Goal: Task Accomplishment & Management: Complete application form

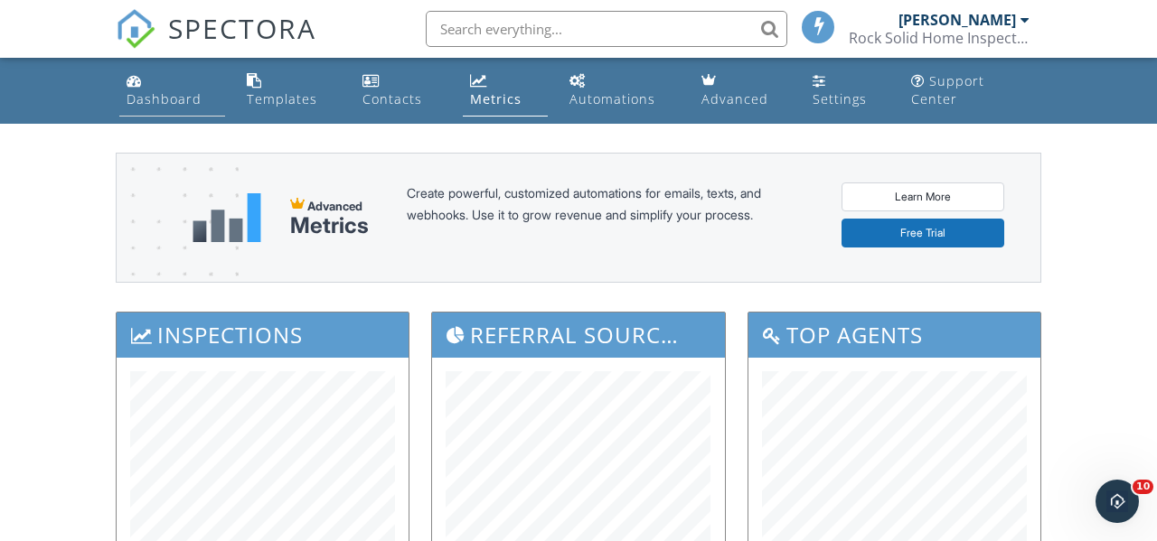
click at [164, 85] on link "Dashboard" at bounding box center [172, 91] width 106 height 52
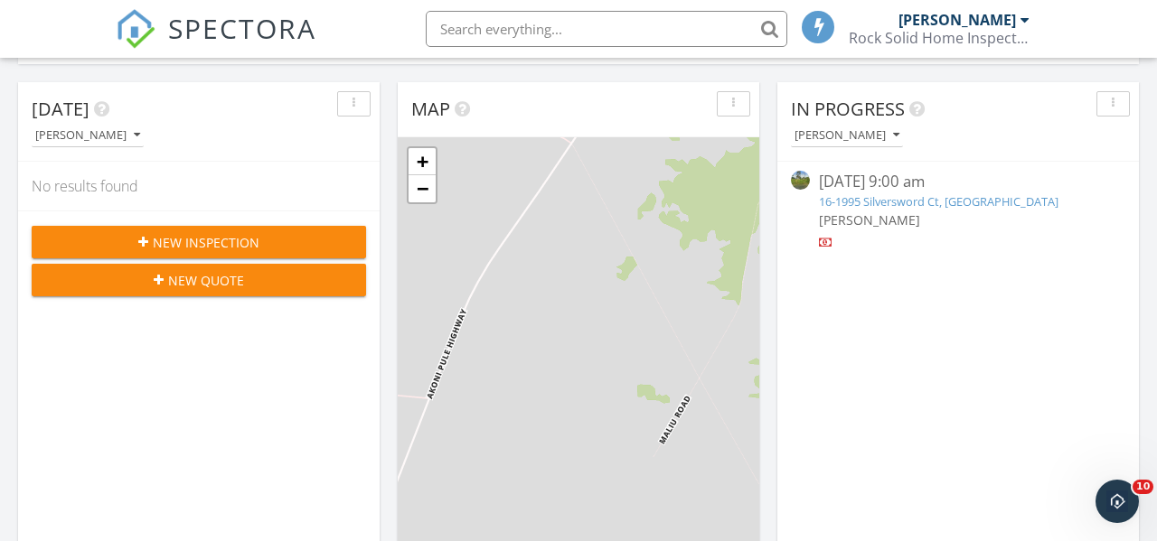
scroll to position [339, 0]
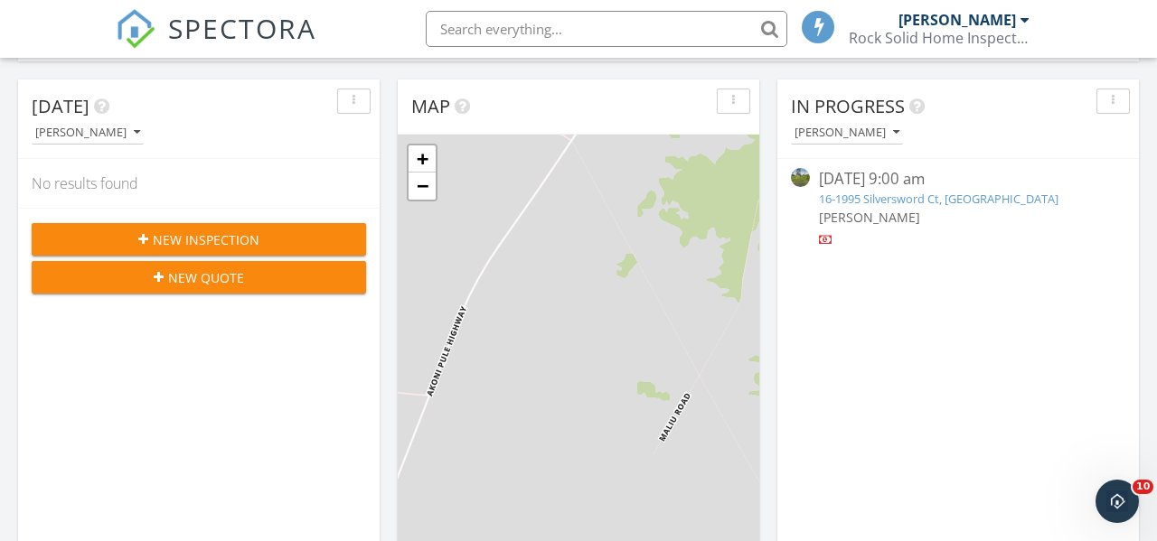
click at [890, 196] on link "16-1995 Silversword Ct, [GEOGRAPHIC_DATA]" at bounding box center [938, 199] width 239 height 16
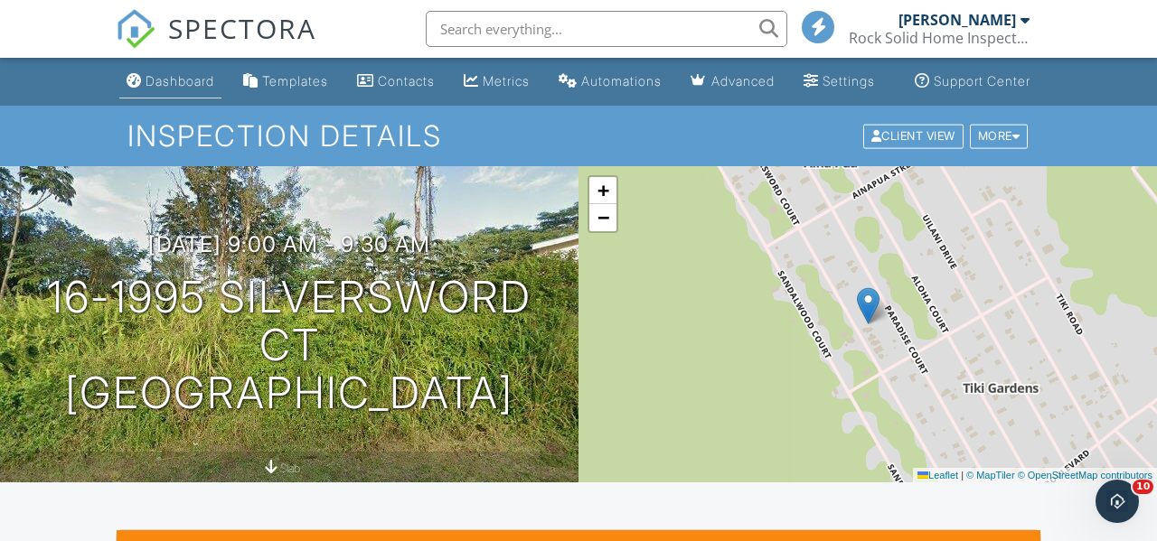
click at [156, 89] on div "Dashboard" at bounding box center [179, 80] width 69 height 15
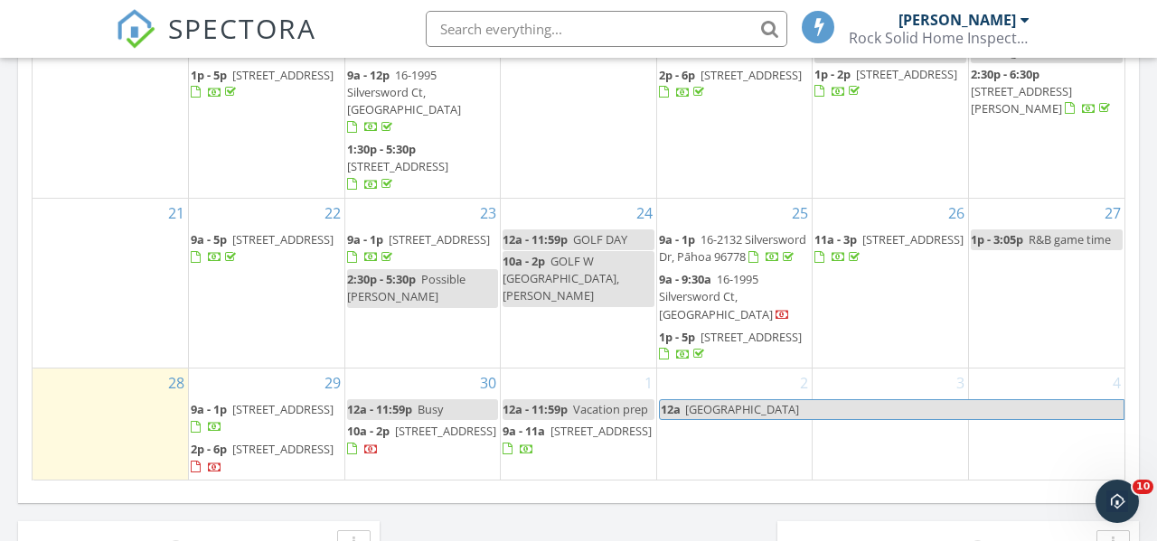
scroll to position [1375, 0]
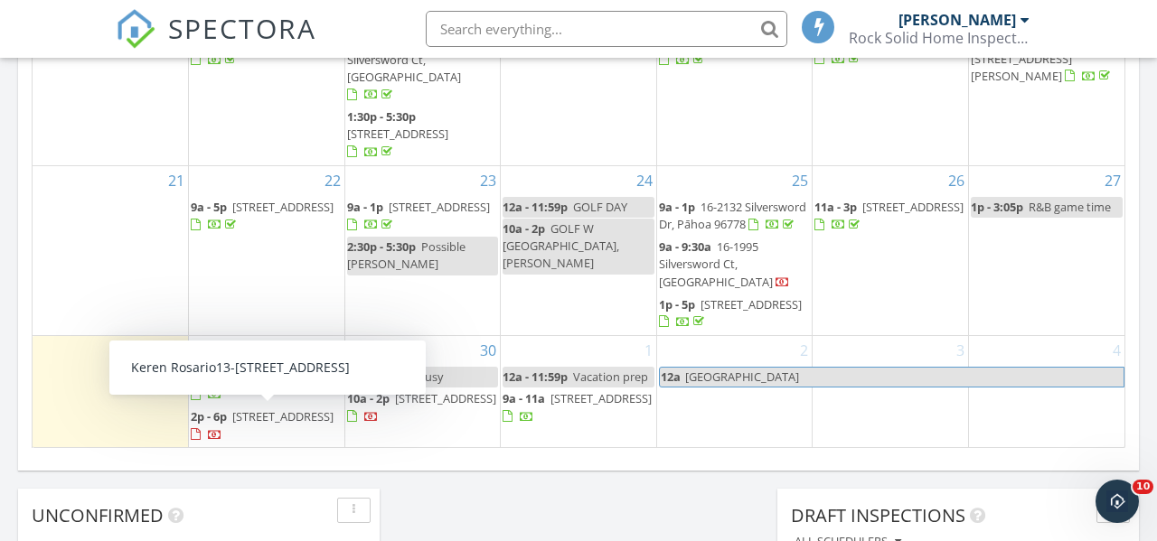
click at [277, 419] on span "[STREET_ADDRESS]" at bounding box center [282, 416] width 101 height 16
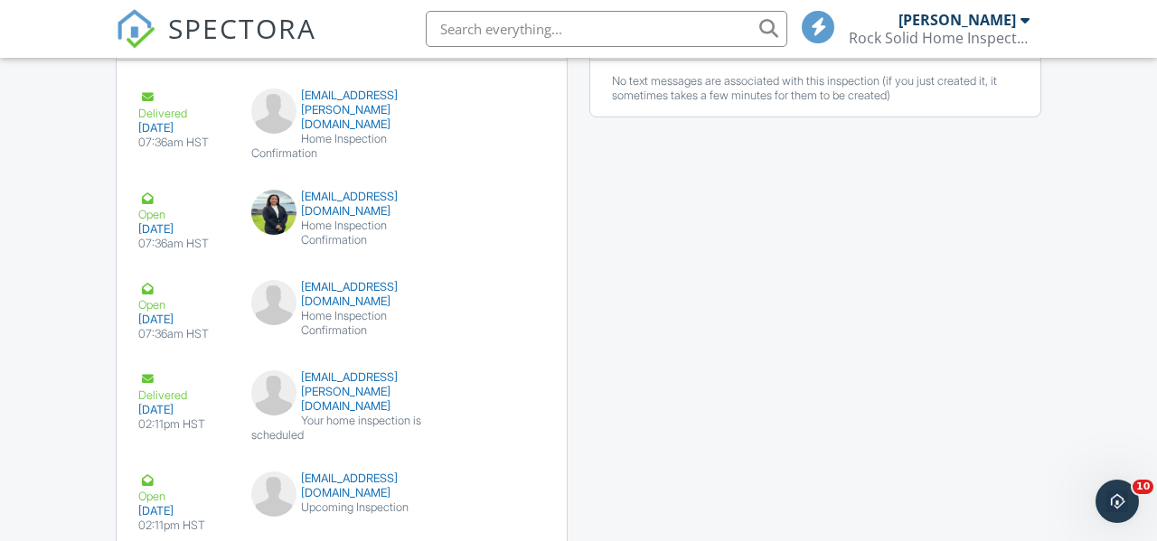
scroll to position [2136, 0]
click at [355, 130] on div "keren.a.rosario@gmail.com" at bounding box center [342, 110] width 182 height 43
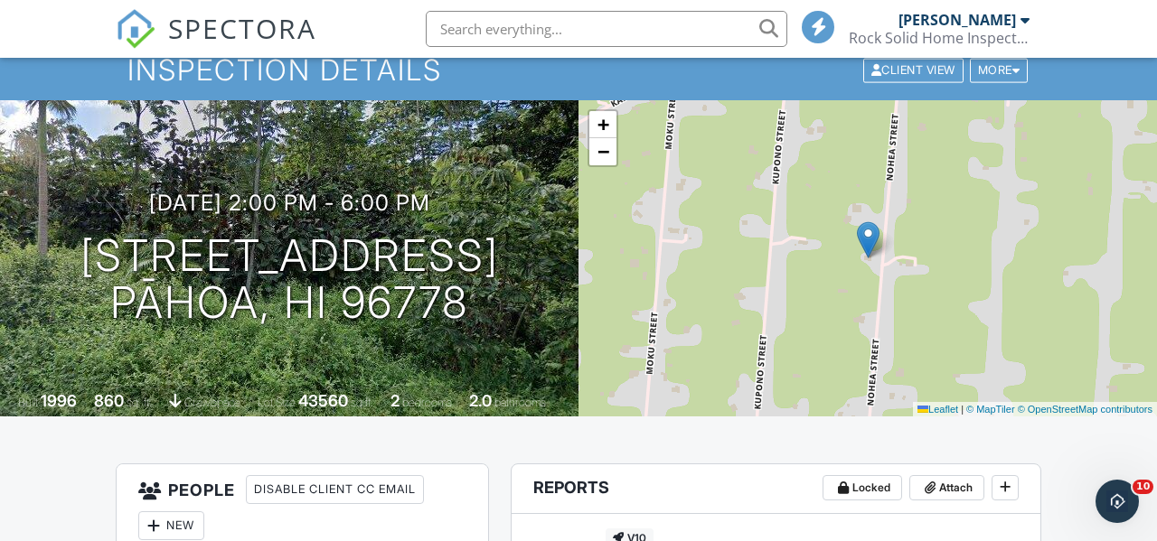
scroll to position [0, 0]
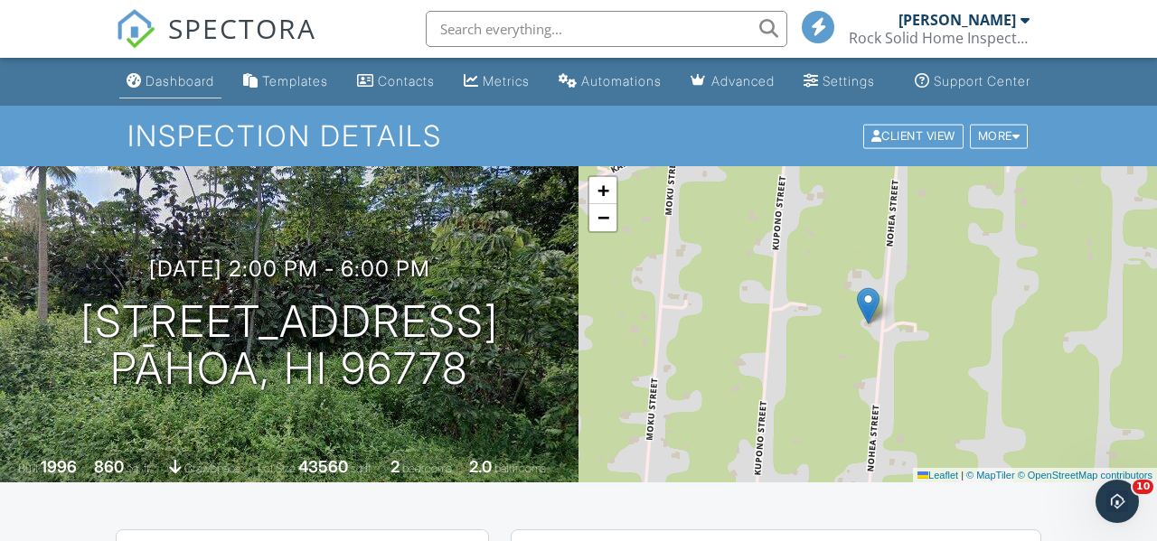
click at [144, 79] on link "Dashboard" at bounding box center [170, 81] width 102 height 33
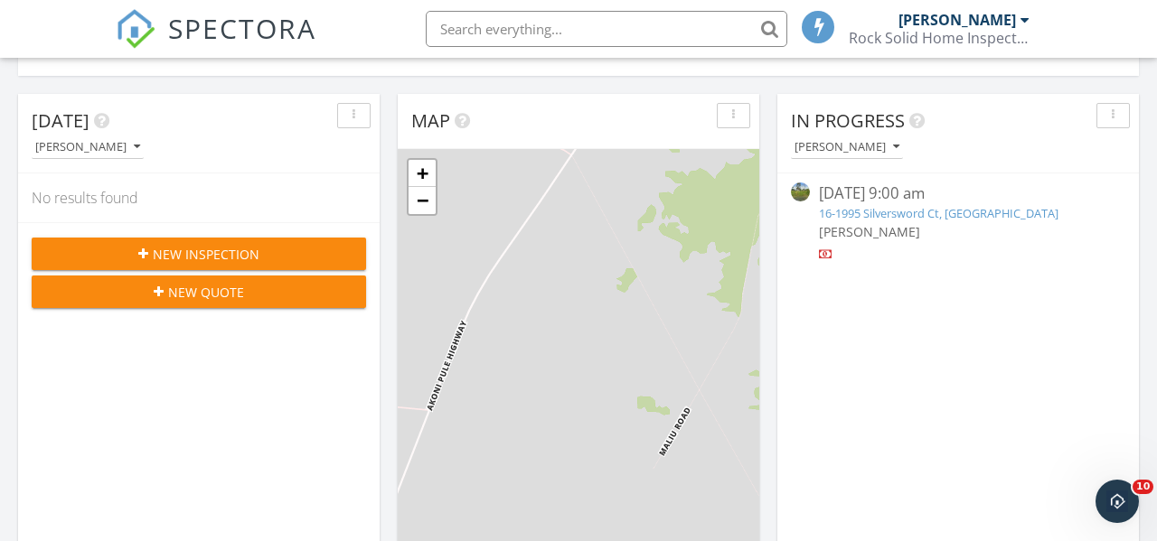
scroll to position [465, 0]
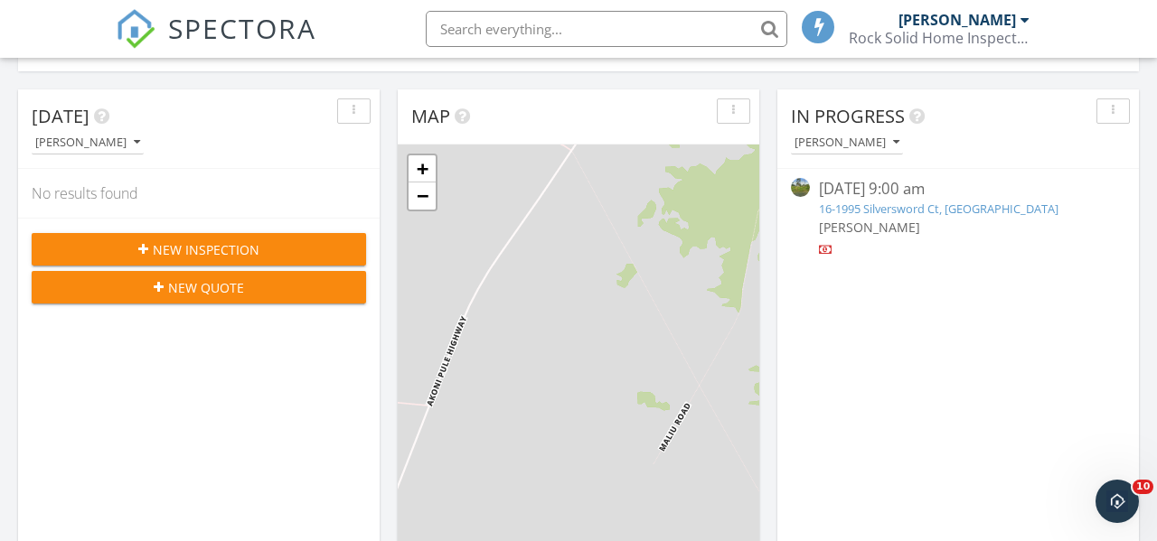
click at [249, 257] on span "New Inspection" at bounding box center [206, 249] width 107 height 19
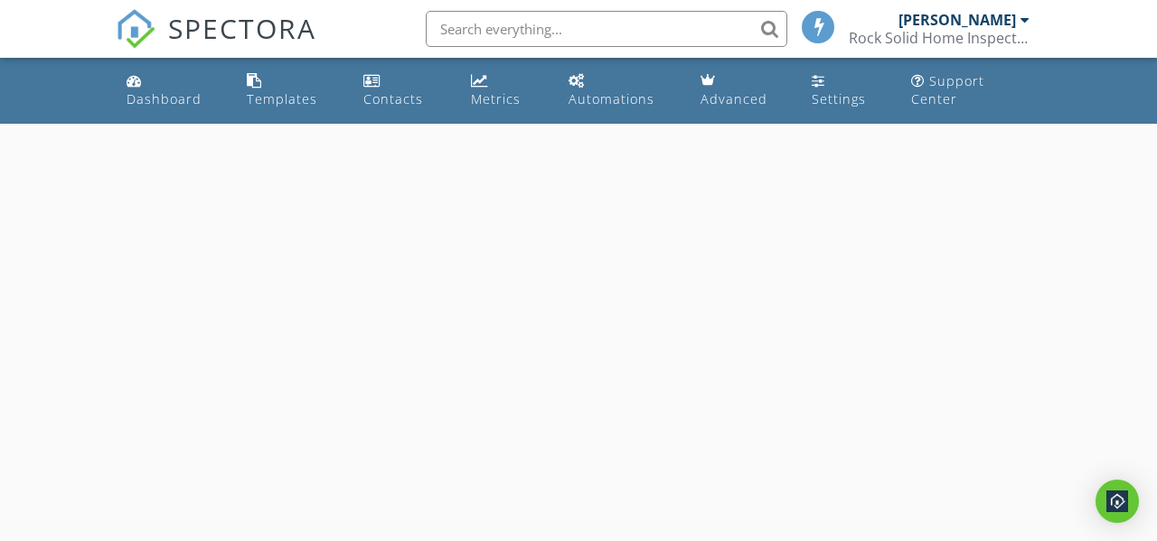
select select "8"
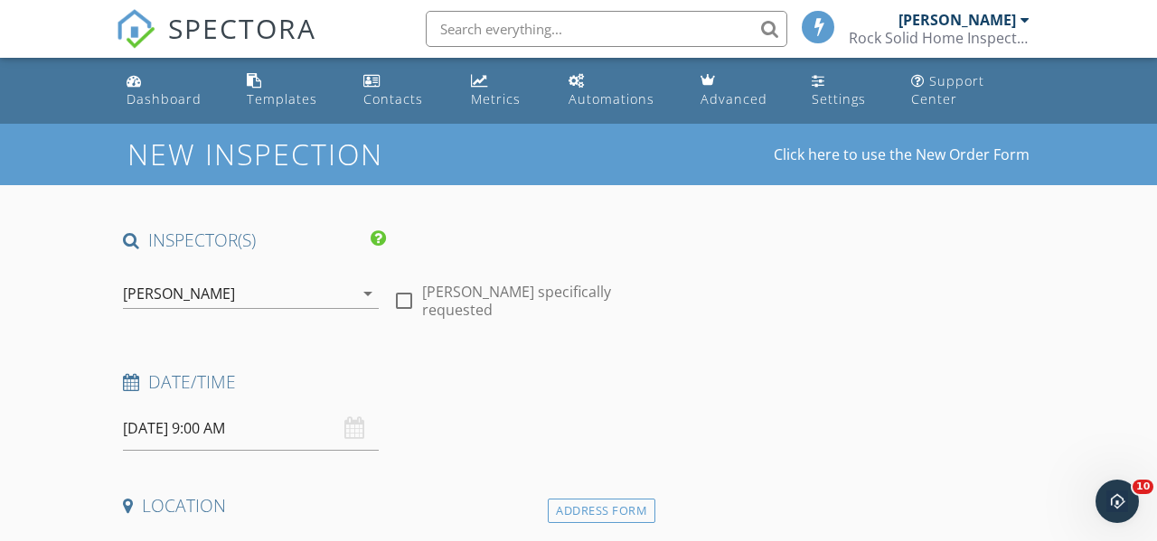
click at [231, 431] on input "09/29/2025 9:00 AM" at bounding box center [251, 429] width 256 height 44
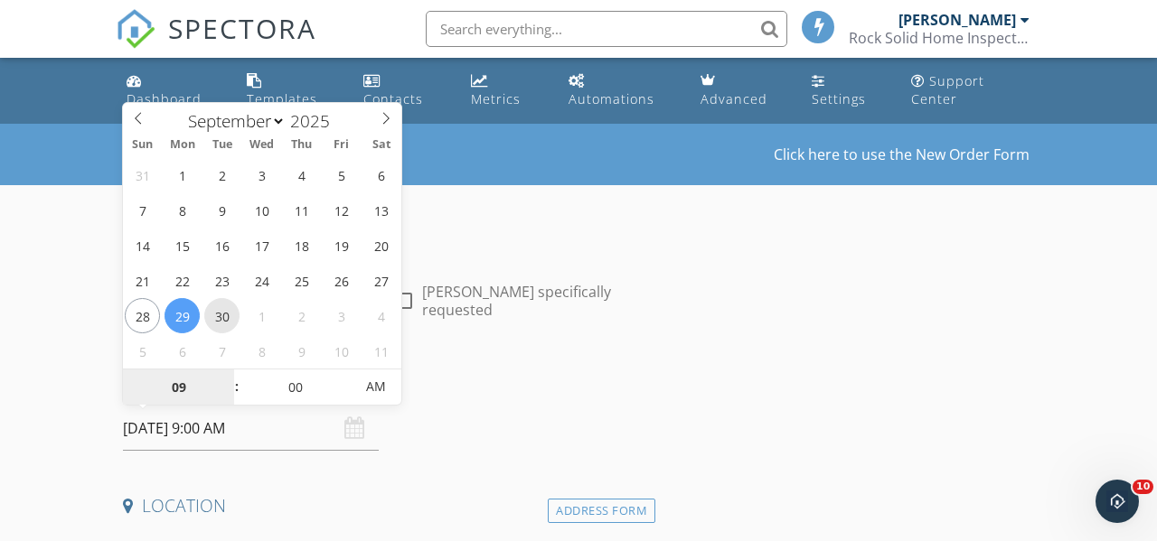
type input "09/30/2025 9:00 AM"
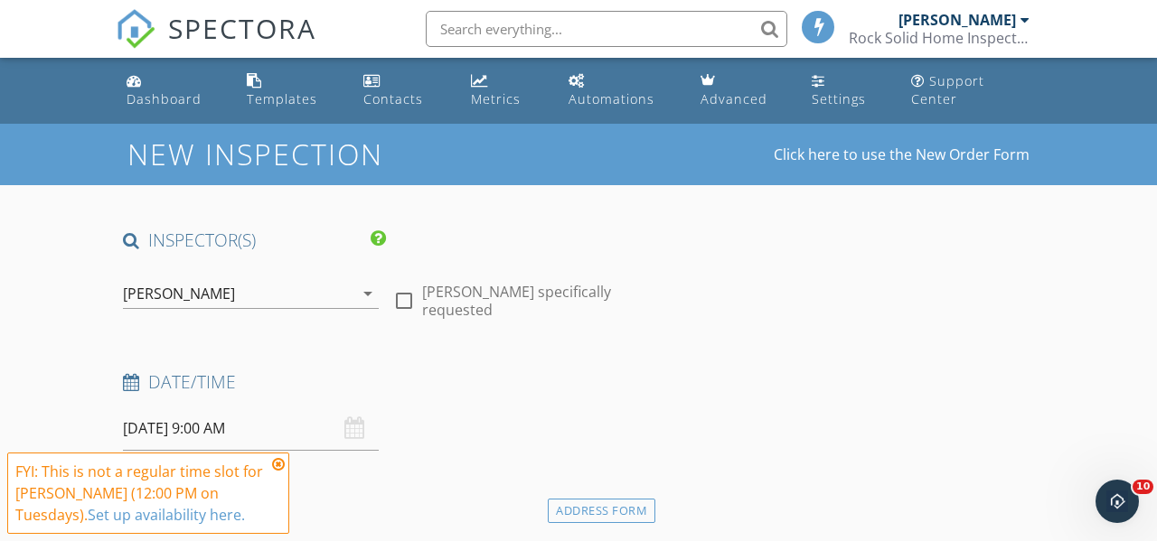
click at [276, 464] on icon at bounding box center [278, 464] width 13 height 14
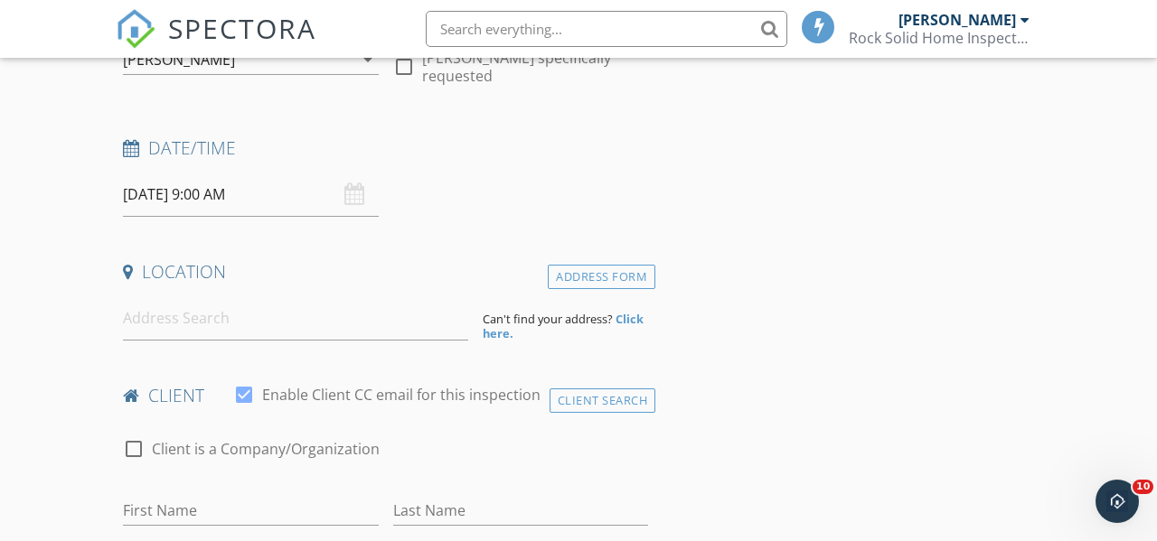
scroll to position [293, 0]
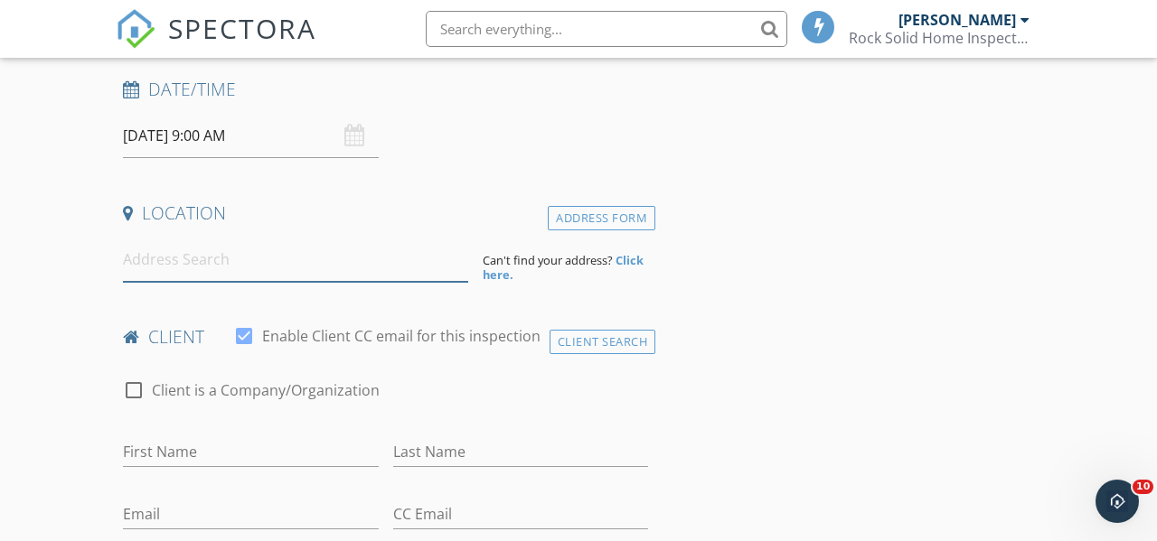
click at [205, 265] on input at bounding box center [295, 260] width 345 height 44
paste input "16-2062 SILVEROAK DR PAHOA HI 96778"
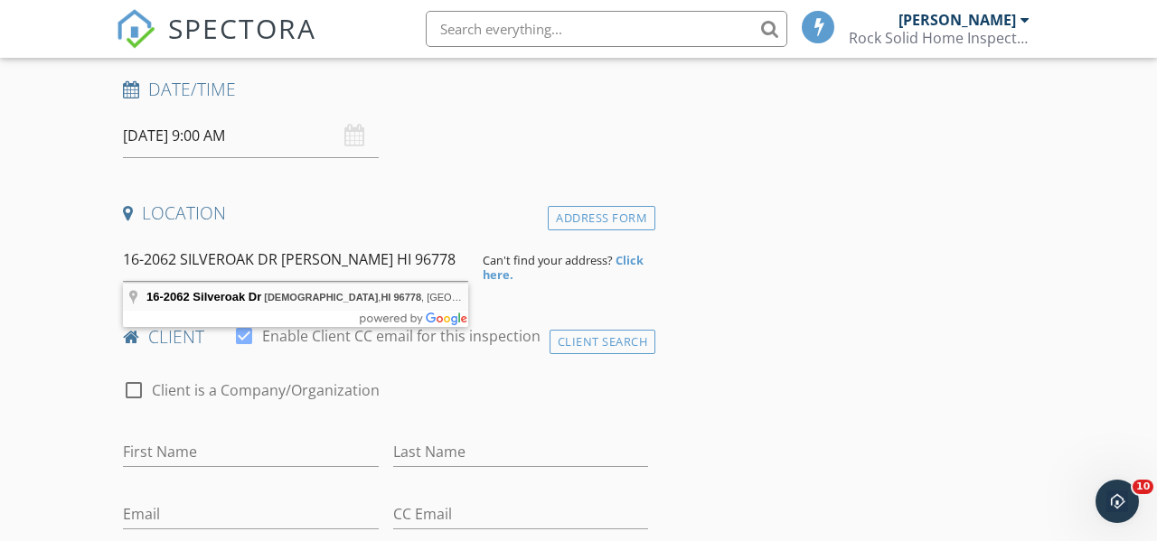
type input "16-2062 Silveroak Dr, Pāhoa, HI 96778, USA"
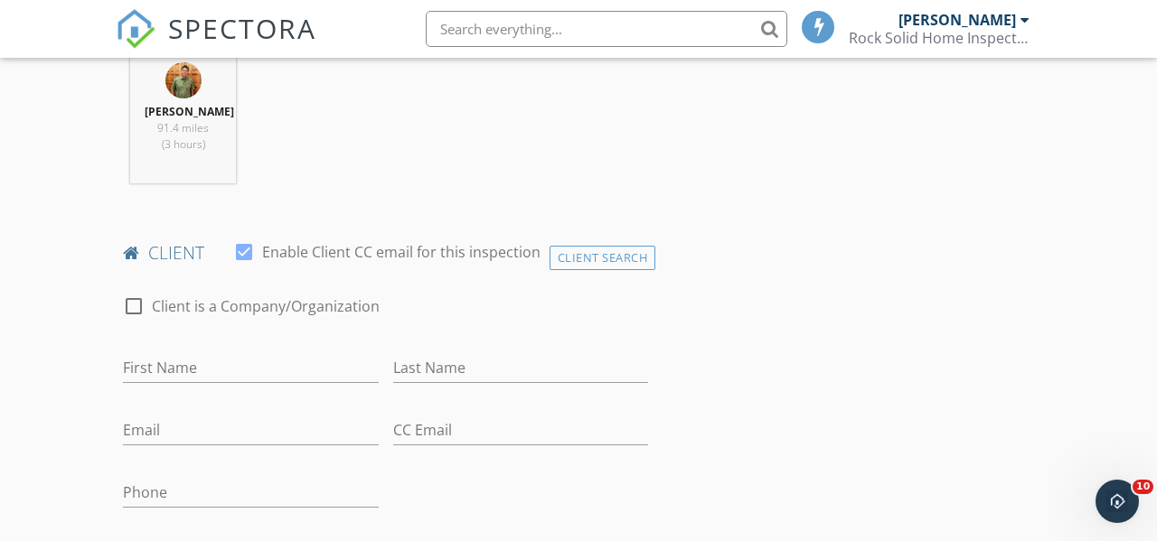
scroll to position [749, 0]
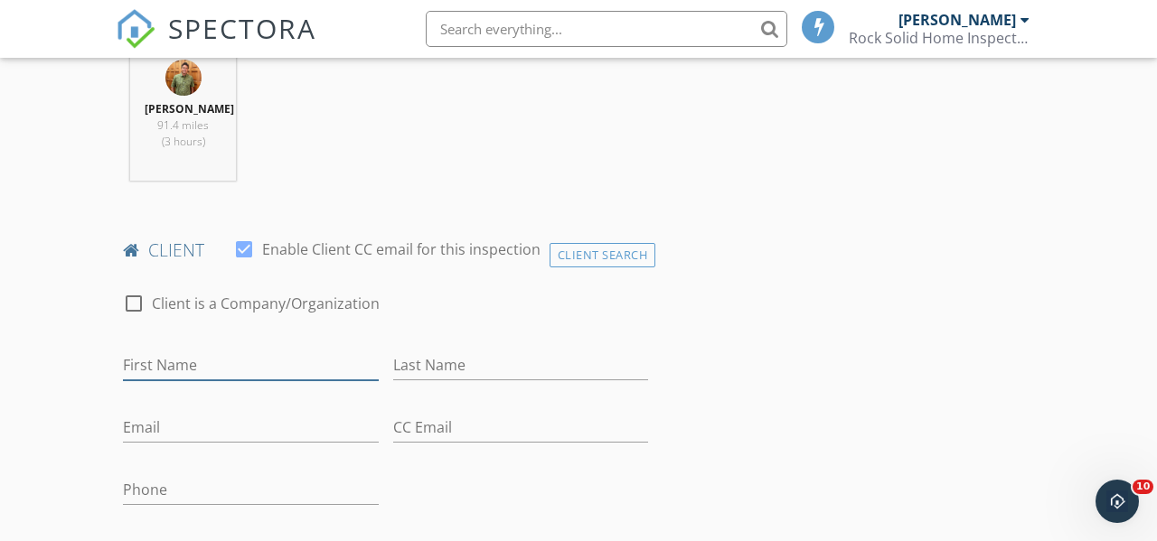
click at [221, 357] on input "First Name" at bounding box center [251, 366] width 256 height 30
paste input "Heidi Alvarado"
drag, startPoint x: 163, startPoint y: 366, endPoint x: 349, endPoint y: 371, distance: 186.2
click at [349, 371] on input "Heidi Alvarado" at bounding box center [251, 366] width 256 height 30
type input "Heidi"
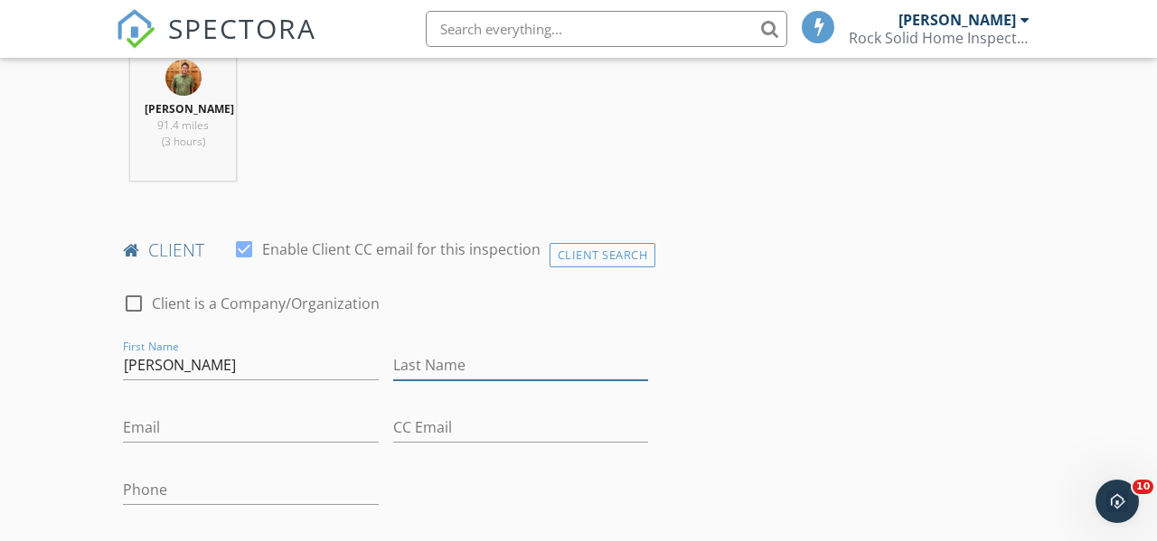
click at [465, 364] on input "Last Name" at bounding box center [521, 366] width 256 height 30
paste input "Alvarado"
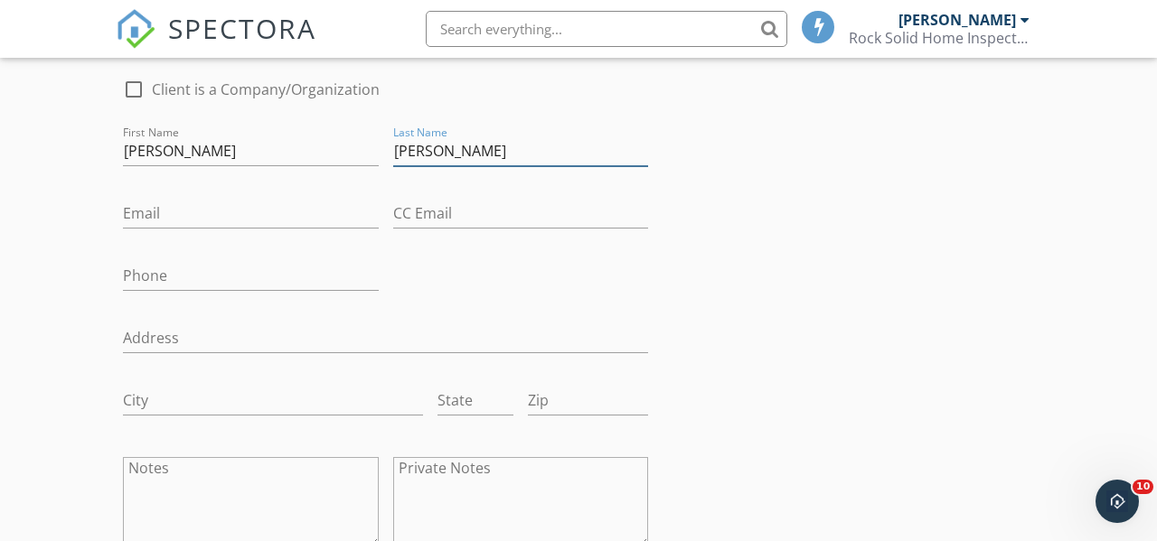
scroll to position [909, 0]
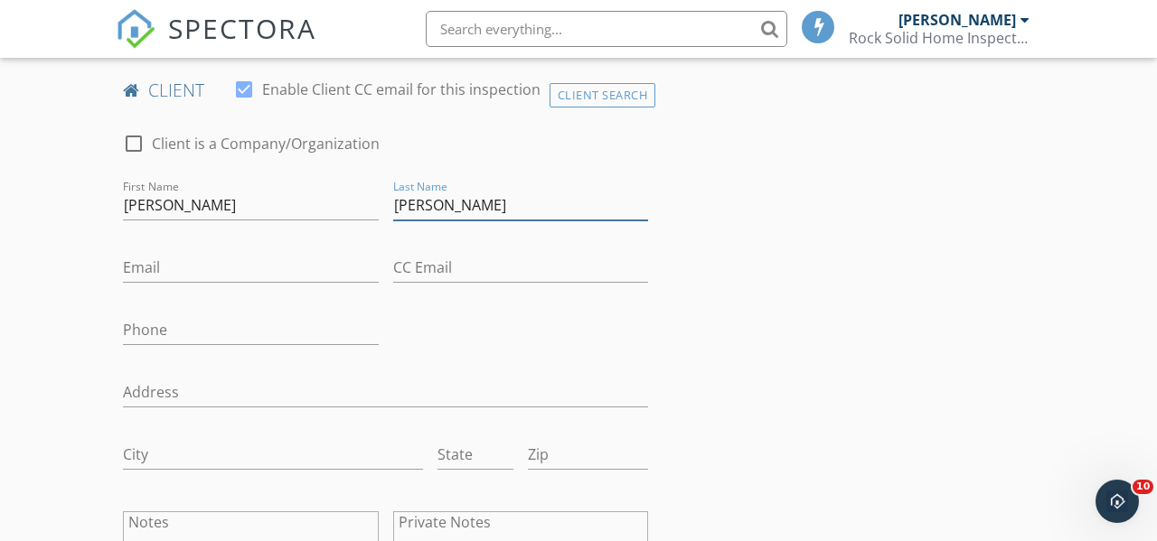
type input "Alvarado"
click at [192, 253] on input "Email" at bounding box center [251, 268] width 256 height 30
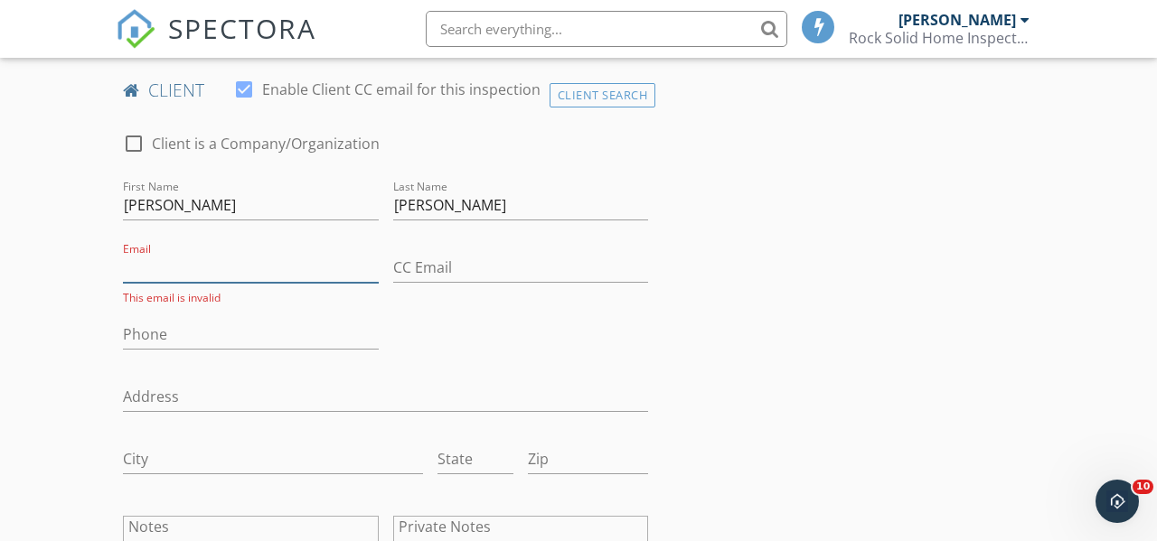
paste input "[EMAIL_ADDRESS][DOMAIN_NAME]"
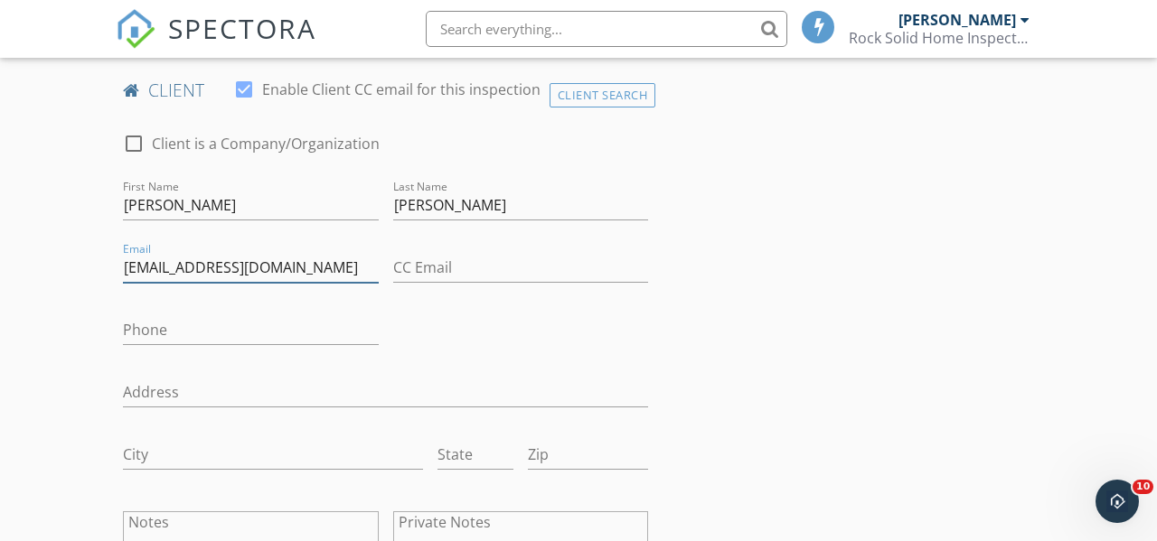
type input "[EMAIL_ADDRESS][DOMAIN_NAME]"
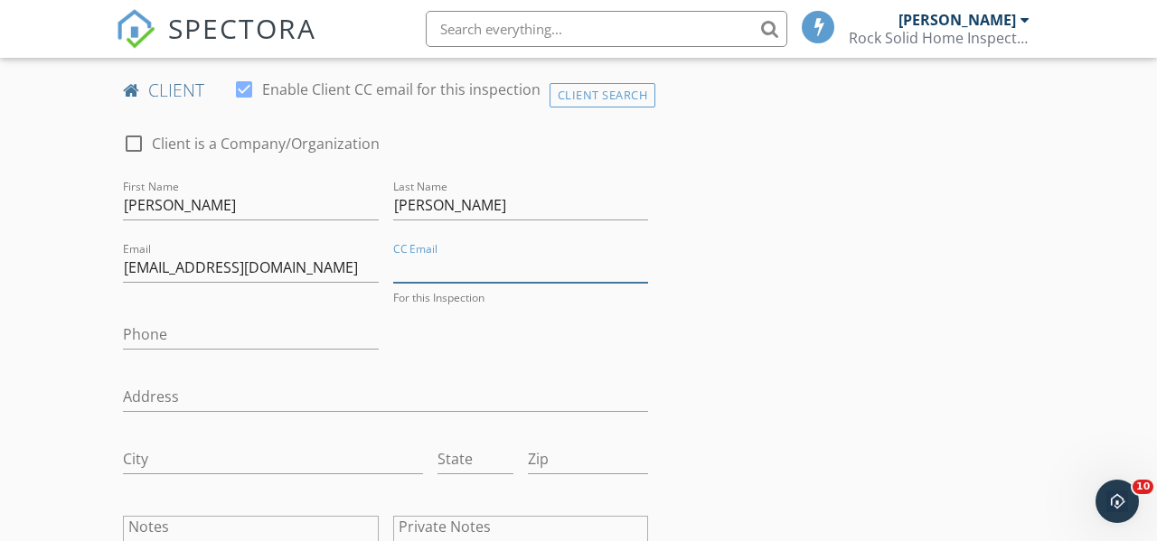
click at [418, 263] on input "CC Email" at bounding box center [521, 268] width 256 height 30
drag, startPoint x: 442, startPoint y: 260, endPoint x: 354, endPoint y: 260, distance: 87.7
click at [354, 260] on div "check_box_outline_blank Client is a Company/Organization First Name Heidi Last …" at bounding box center [386, 374] width 540 height 519
paste input "[PERSON_NAME][EMAIL_ADDRESS][DOMAIN_NAME]"
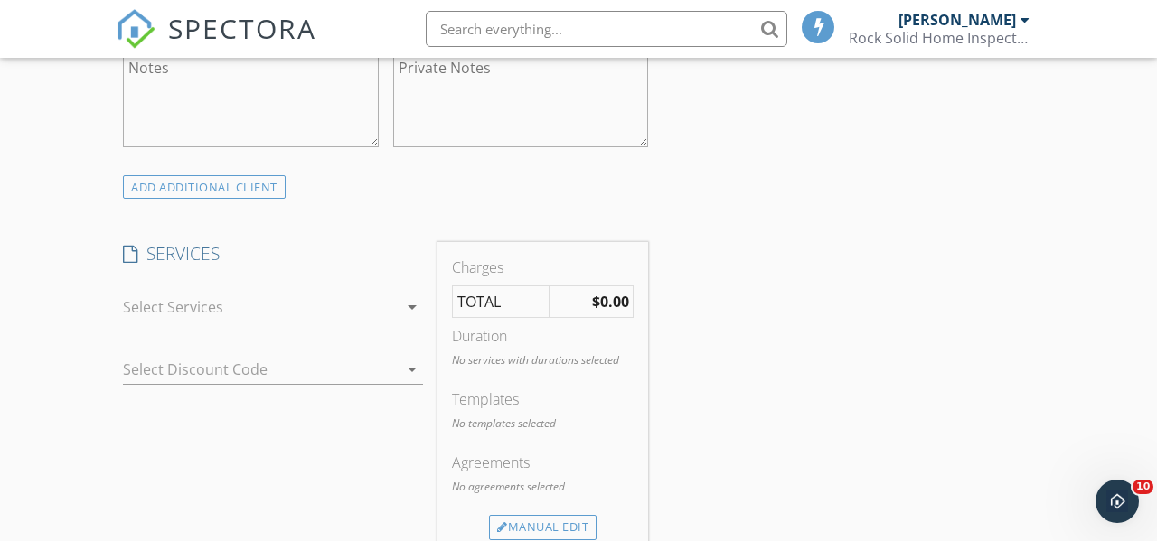
type input "[PERSON_NAME][EMAIL_ADDRESS][DOMAIN_NAME]"
click at [324, 303] on div at bounding box center [260, 307] width 275 height 29
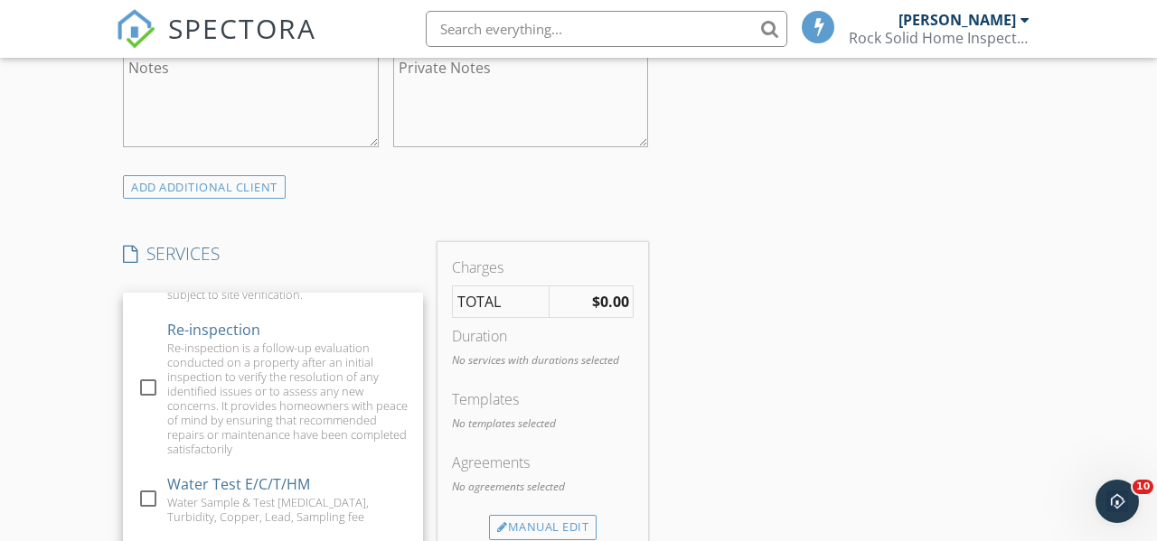
scroll to position [364, 0]
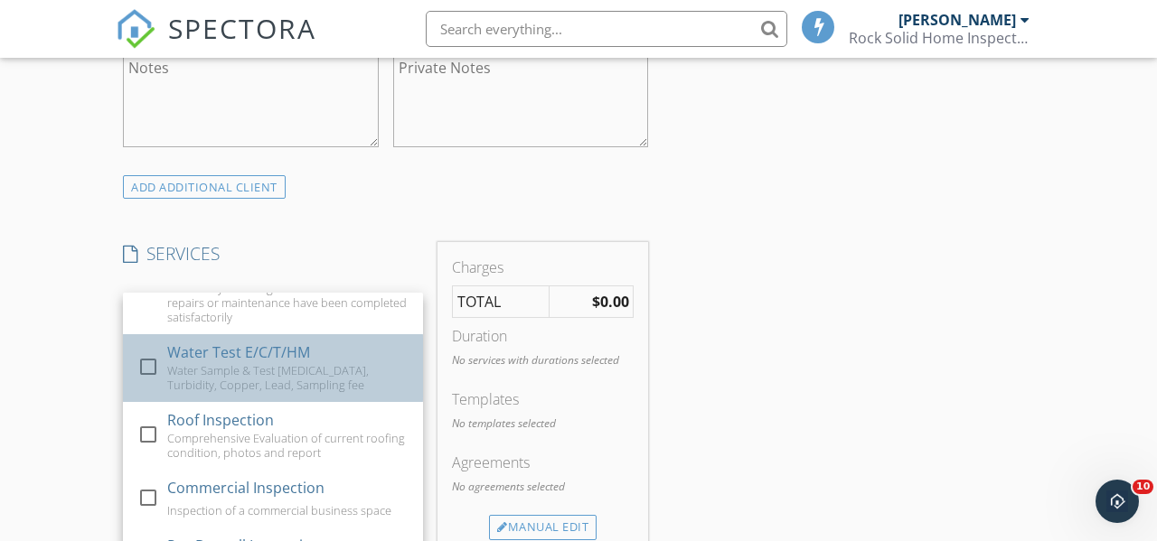
click at [297, 342] on div "Water Test E/C/T/HM" at bounding box center [238, 353] width 143 height 22
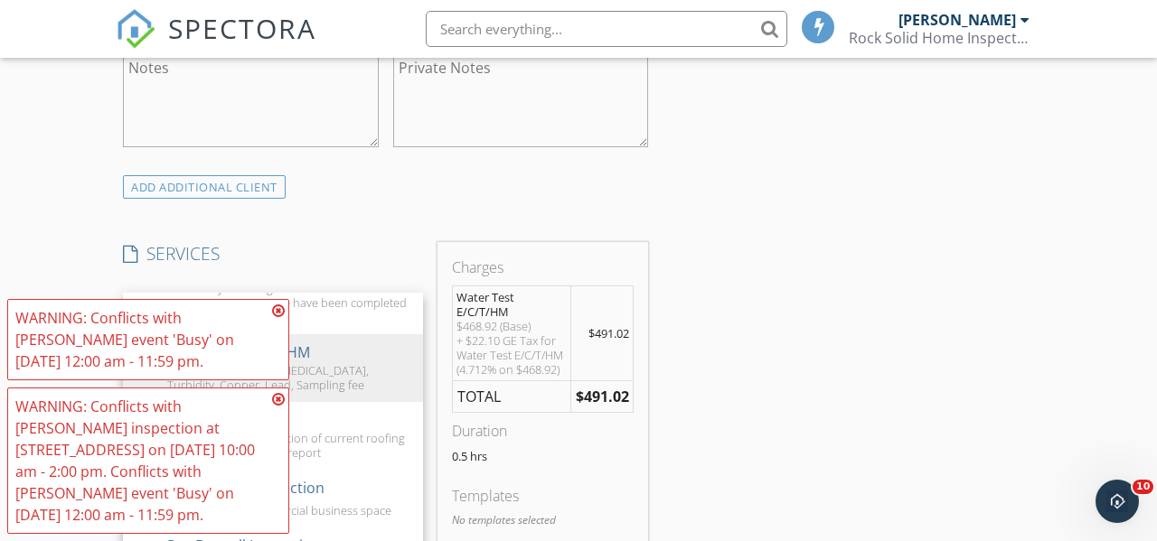
click at [280, 306] on icon at bounding box center [278, 311] width 13 height 14
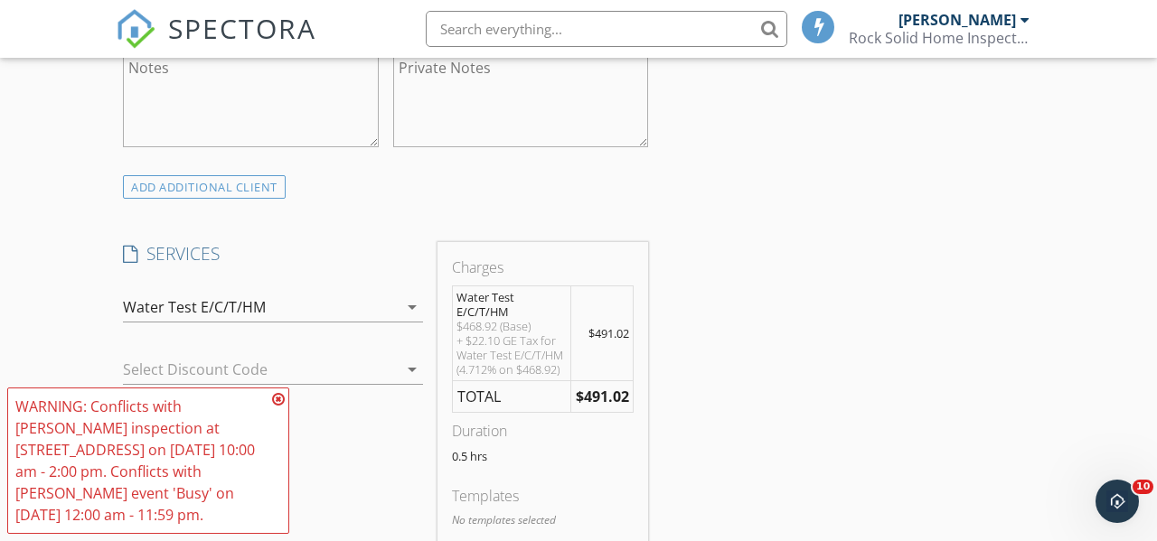
click at [277, 399] on icon at bounding box center [278, 399] width 13 height 14
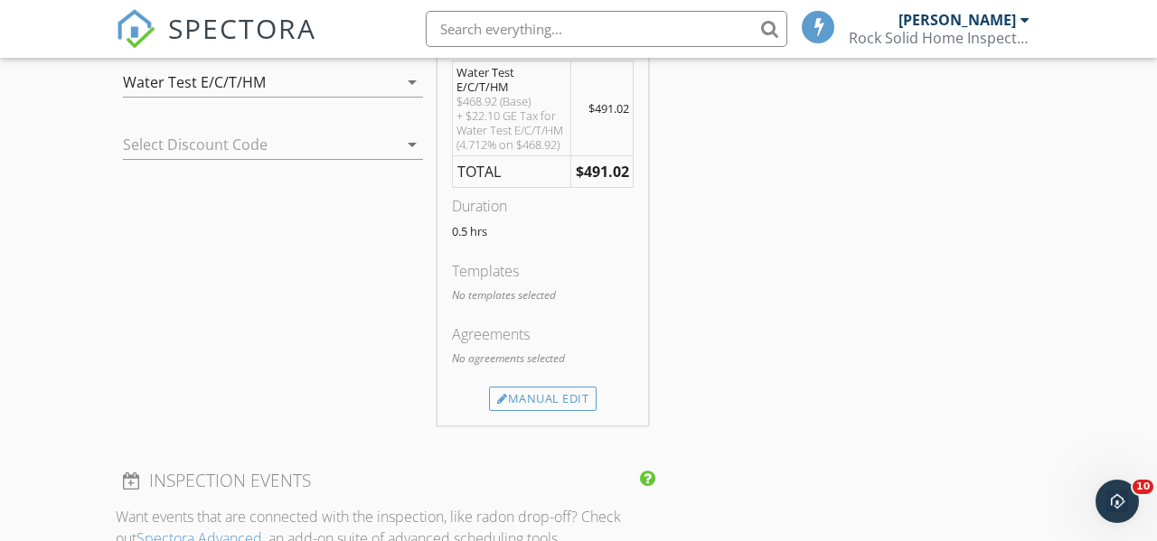
scroll to position [1600, 0]
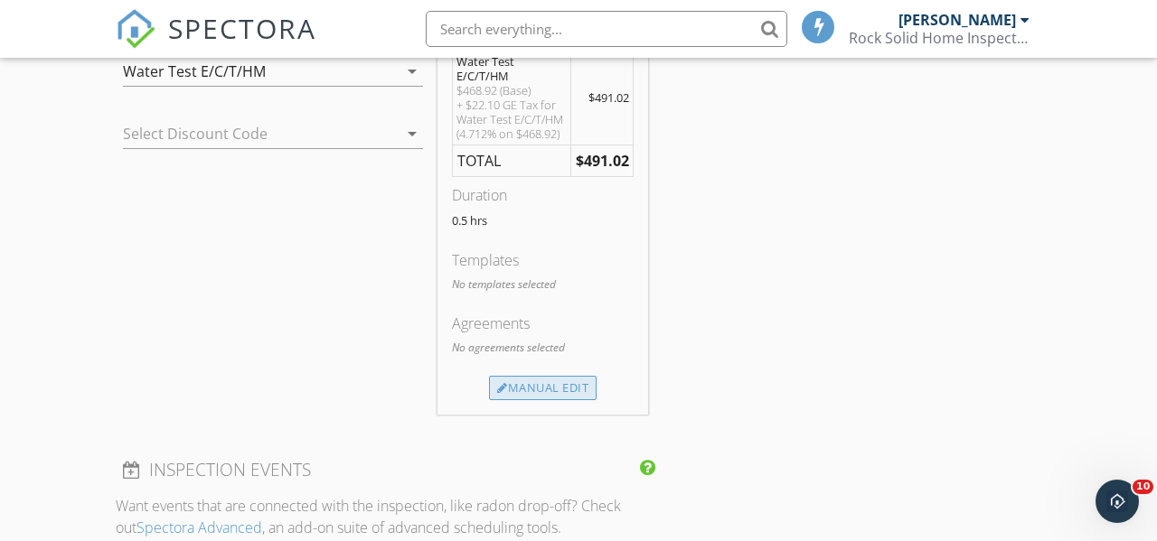
click at [558, 396] on div "Manual Edit" at bounding box center [543, 388] width 108 height 25
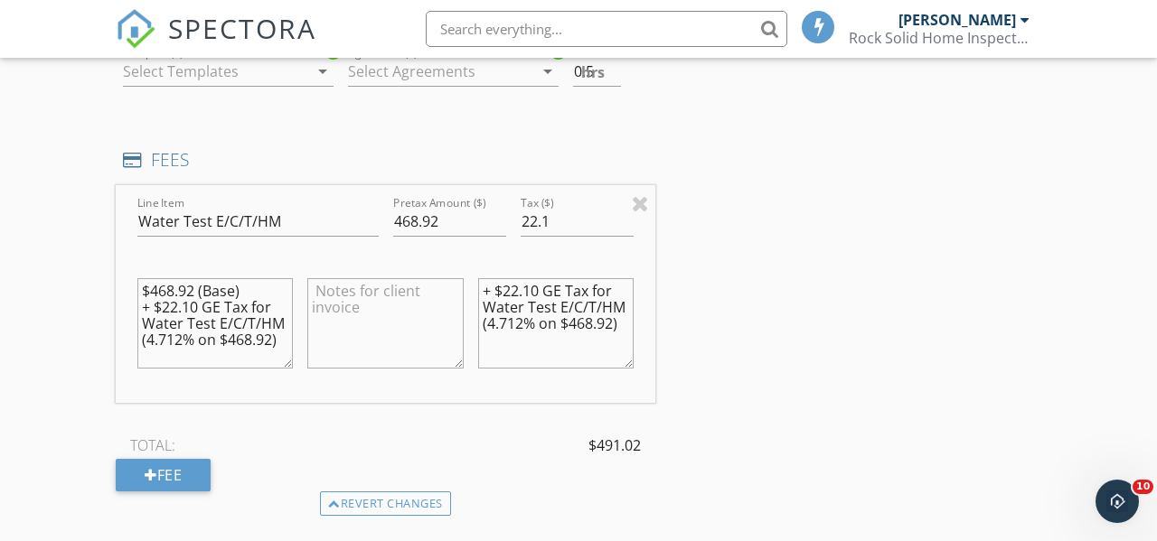
click at [263, 289] on textarea "$468.92 (Base) + $22.10 GE Tax for Water Test E/C/T/HM (4.712% on $468.92)" at bounding box center [214, 323] width 155 height 90
click at [400, 220] on input "468.92" at bounding box center [449, 222] width 113 height 30
type input "768.92"
drag, startPoint x: 516, startPoint y: 222, endPoint x: 576, endPoint y: 222, distance: 59.6
click at [576, 222] on div "Tax ($) 22.1" at bounding box center [576, 223] width 127 height 62
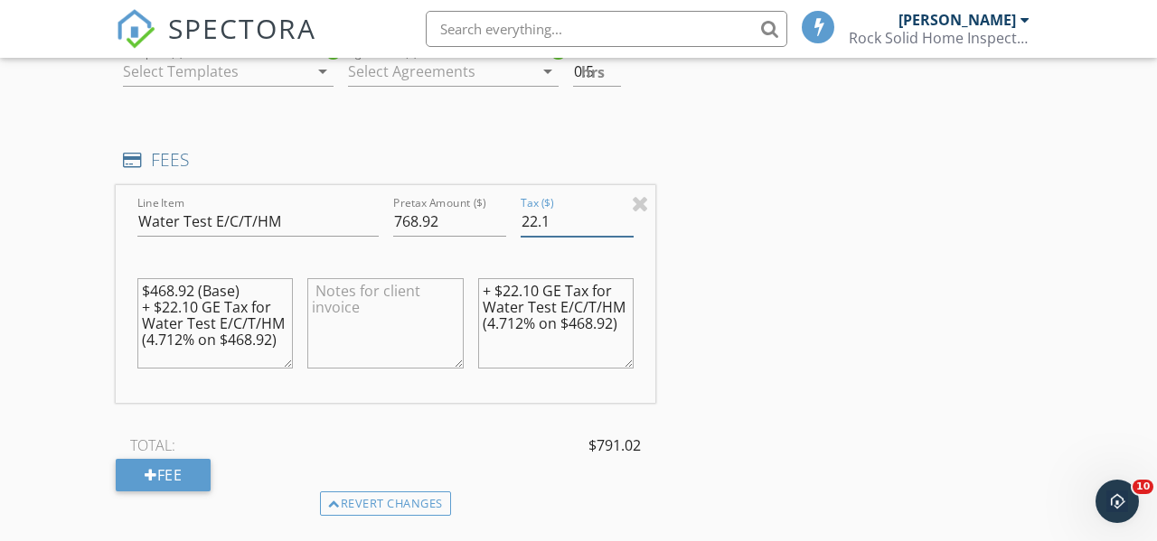
paste input "36.80"
type input "36.80"
drag, startPoint x: 445, startPoint y: 222, endPoint x: 352, endPoint y: 222, distance: 92.2
click at [352, 222] on div "Line Item Water Test E/C/T/HM Pretax Amount ($) 768.92 Tax ($) 36.80 $468.92 (B…" at bounding box center [386, 294] width 540 height 218
type input "8"
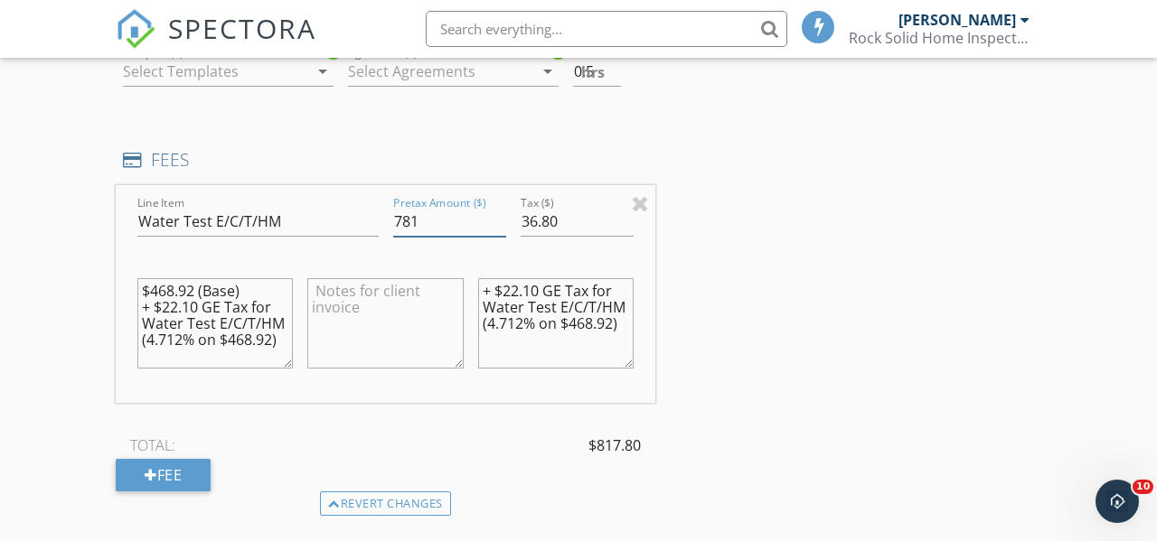
type input "781"
drag, startPoint x: 558, startPoint y: 224, endPoint x: 524, endPoint y: 227, distance: 34.4
click at [524, 227] on input "36.80" at bounding box center [577, 222] width 113 height 30
drag, startPoint x: 199, startPoint y: 308, endPoint x: 164, endPoint y: 308, distance: 35.2
click at [164, 308] on textarea "$468.92 (Base) + $22.10 GE Tax for Water Test E/C/T/HM (4.712% on $468.92)" at bounding box center [214, 323] width 155 height 90
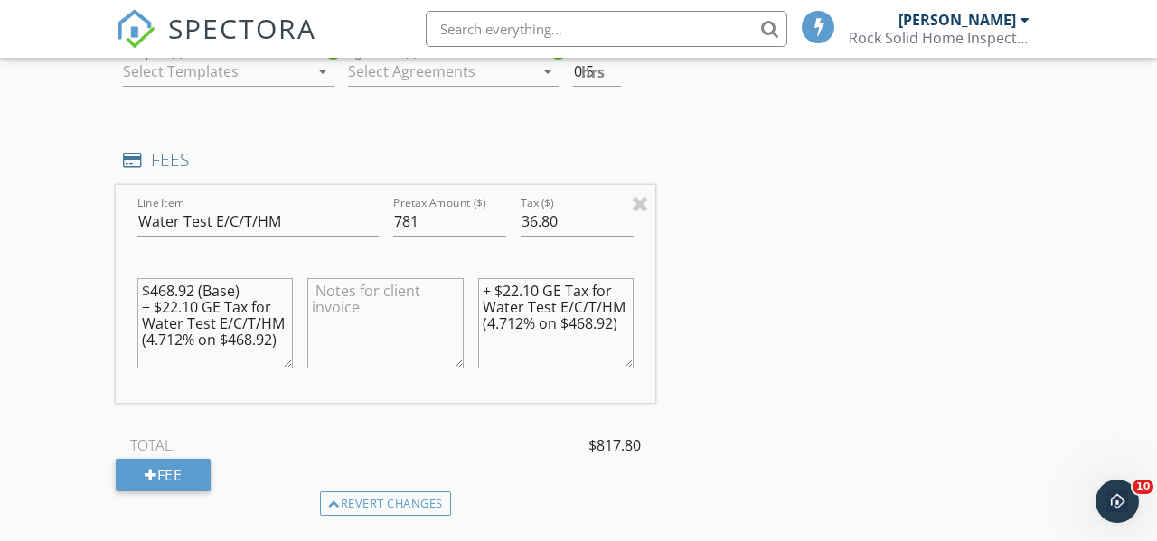
paste textarea "36.8"
type textarea "$468.92 (Base) + $36.80 GE Tax for Water Test E/C/T/HM (4.712% on $468.92)"
click at [428, 221] on input "781" at bounding box center [449, 222] width 113 height 30
type input "781.00"
drag, startPoint x: 273, startPoint y: 340, endPoint x: 232, endPoint y: 337, distance: 40.8
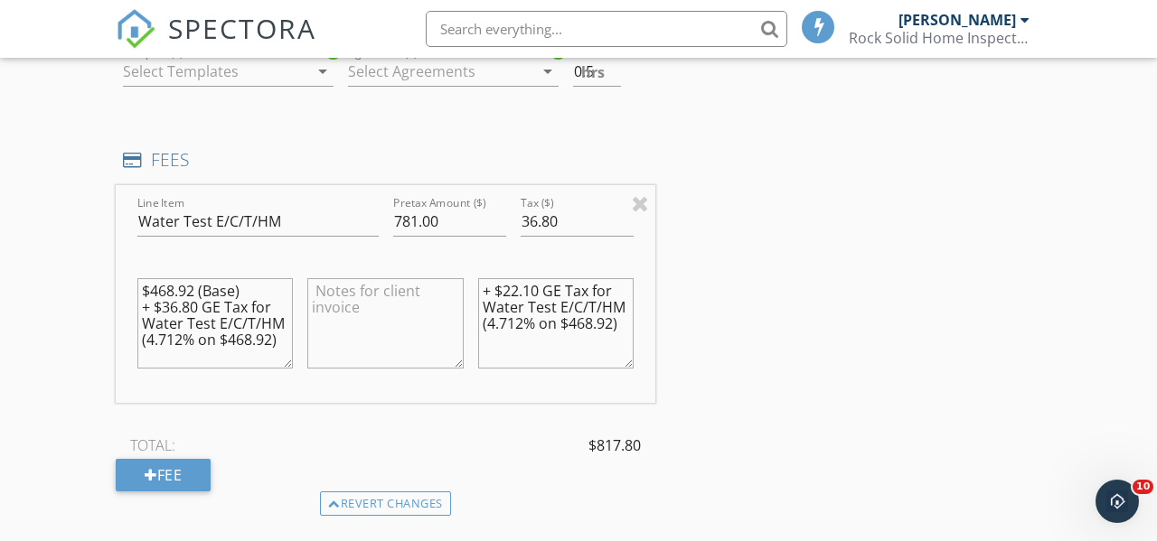
click at [232, 337] on textarea "$468.92 (Base) + $36.80 GE Tax for Water Test E/C/T/HM (4.712% on $468.92)" at bounding box center [214, 323] width 155 height 90
click at [246, 292] on textarea "$468.92 (Base) + $36.80 GE Tax for Water Test E/C/T/HM (4.712% on $781.00)" at bounding box center [214, 323] width 155 height 90
type textarea "$468.92 (Base) +$312 (RUSH Service) + $36.80 GE Tax for Water Test E/C/T/HM (4.…"
drag, startPoint x: 569, startPoint y: 221, endPoint x: 512, endPoint y: 221, distance: 56.9
click at [513, 221] on div "Tax ($) 36.80" at bounding box center [576, 223] width 127 height 62
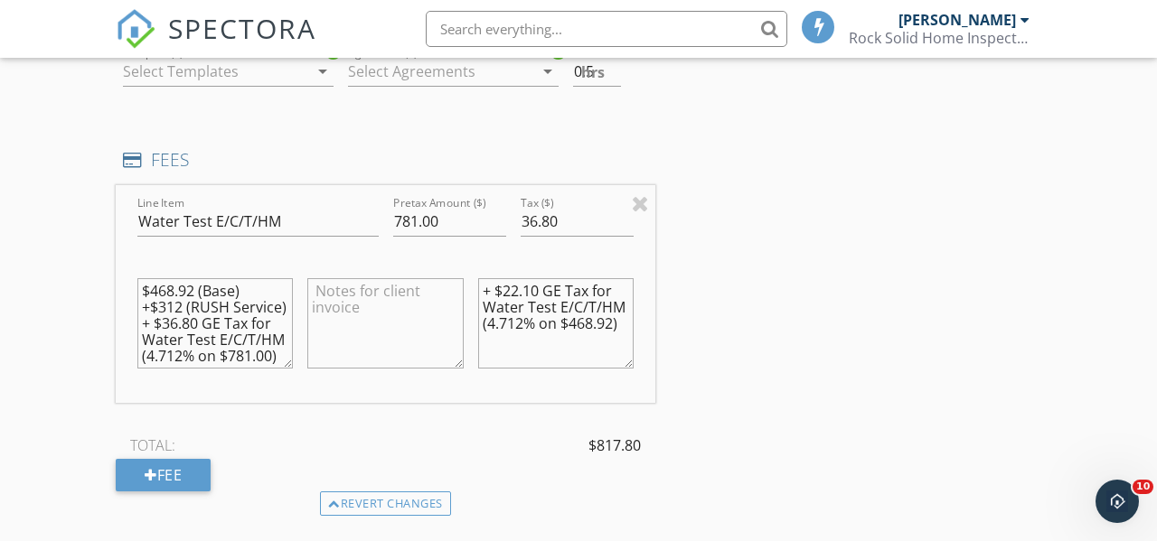
drag, startPoint x: 540, startPoint y: 288, endPoint x: 505, endPoint y: 293, distance: 34.6
click at [505, 293] on textarea "+ $22.10 GE Tax for Water Test E/C/T/HM (4.712% on $468.92)" at bounding box center [555, 323] width 155 height 90
paste textarea "36.8"
drag, startPoint x: 612, startPoint y: 326, endPoint x: 567, endPoint y: 325, distance: 45.2
click at [567, 325] on textarea "+ $36.80 GE Tax for Water Test E/C/T/HM (4.712% on $468.92)" at bounding box center [555, 323] width 155 height 90
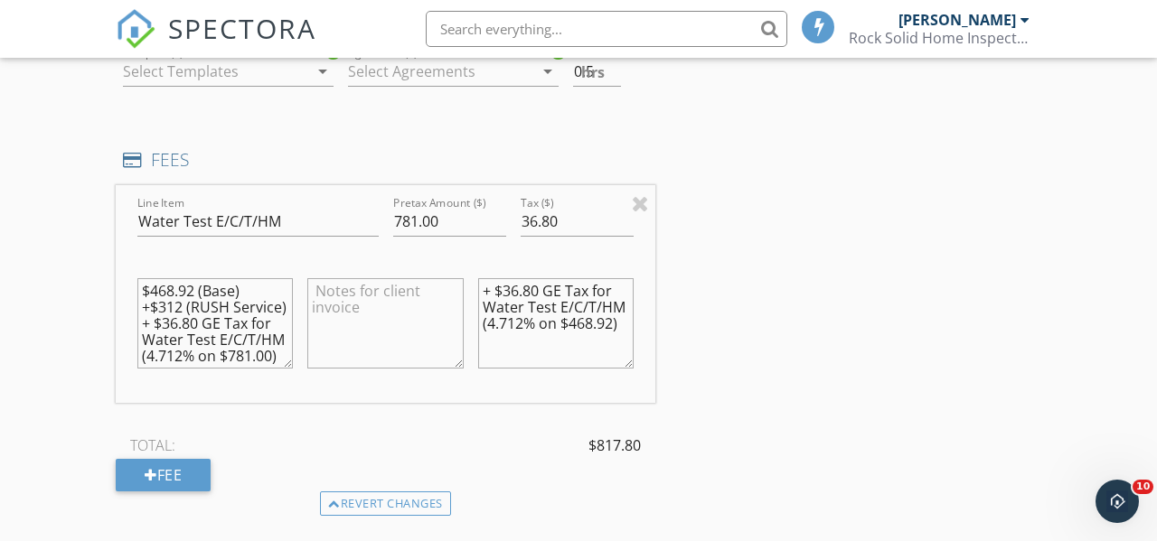
drag, startPoint x: 274, startPoint y: 355, endPoint x: 224, endPoint y: 355, distance: 49.7
click at [224, 355] on textarea "$468.92 (Base) +$312 (RUSH Service) + $36.80 GE Tax for Water Test E/C/T/HM (4.…" at bounding box center [214, 323] width 155 height 90
drag, startPoint x: 612, startPoint y: 324, endPoint x: 561, endPoint y: 324, distance: 50.6
click at [561, 324] on textarea "+ $36.80 GE Tax for Water Test E/C/T/HM (4.712% on $468.92)" at bounding box center [555, 323] width 155 height 90
paste textarea "781.00"
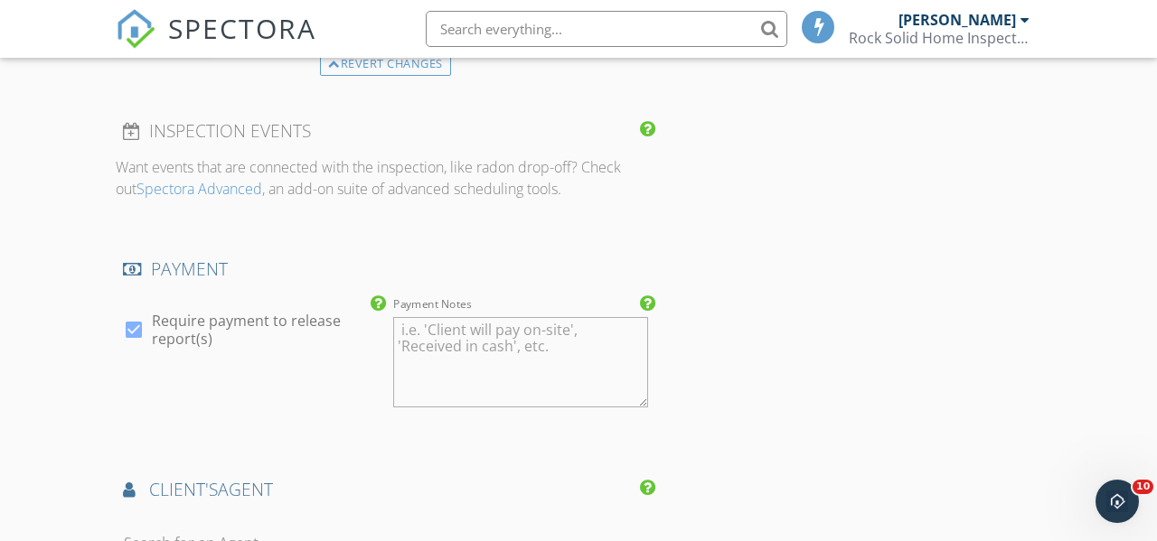
scroll to position [2041, 0]
type textarea "+ $36.80 GE Tax for Water Test E/C/T/HM (4.712% on $781.00)"
click at [136, 333] on div at bounding box center [133, 329] width 31 height 31
checkbox input "false"
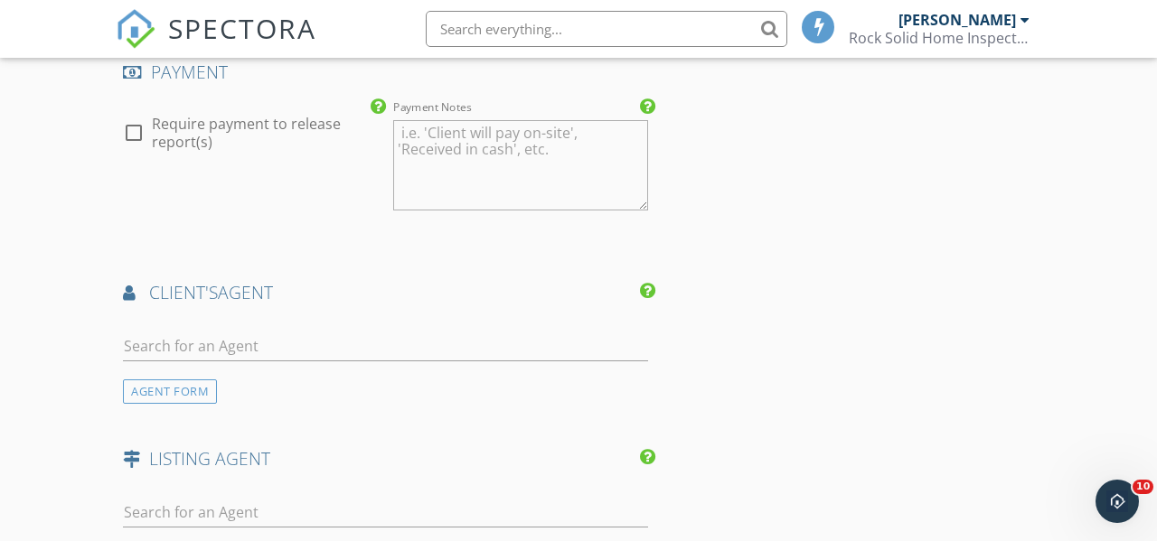
scroll to position [2285, 0]
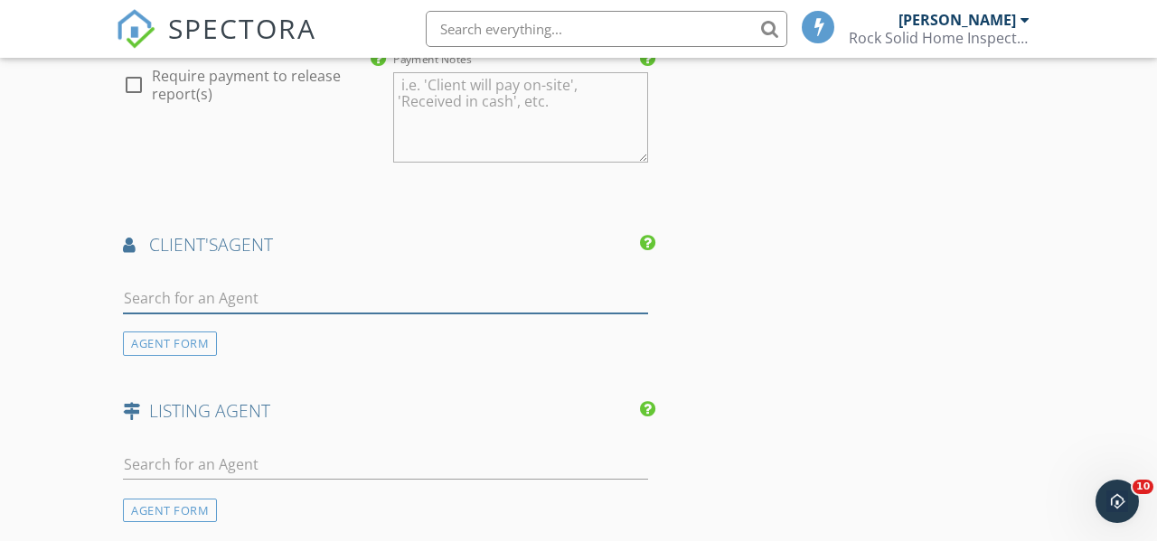
click at [262, 295] on input "text" at bounding box center [385, 299] width 525 height 30
type input "j"
paste input "Julia Doi <Julia.doi@exprealty.com>"
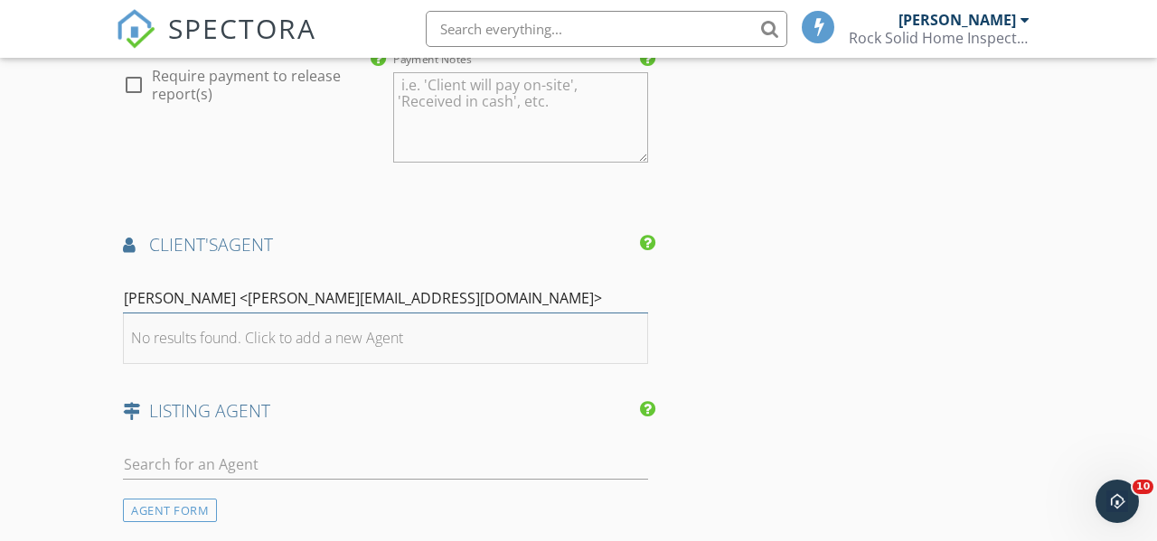
type input "Julia Doi <Julia.doi@exprealty.com>"
click at [198, 340] on div "No results found. Click to add a new Agent" at bounding box center [267, 338] width 272 height 22
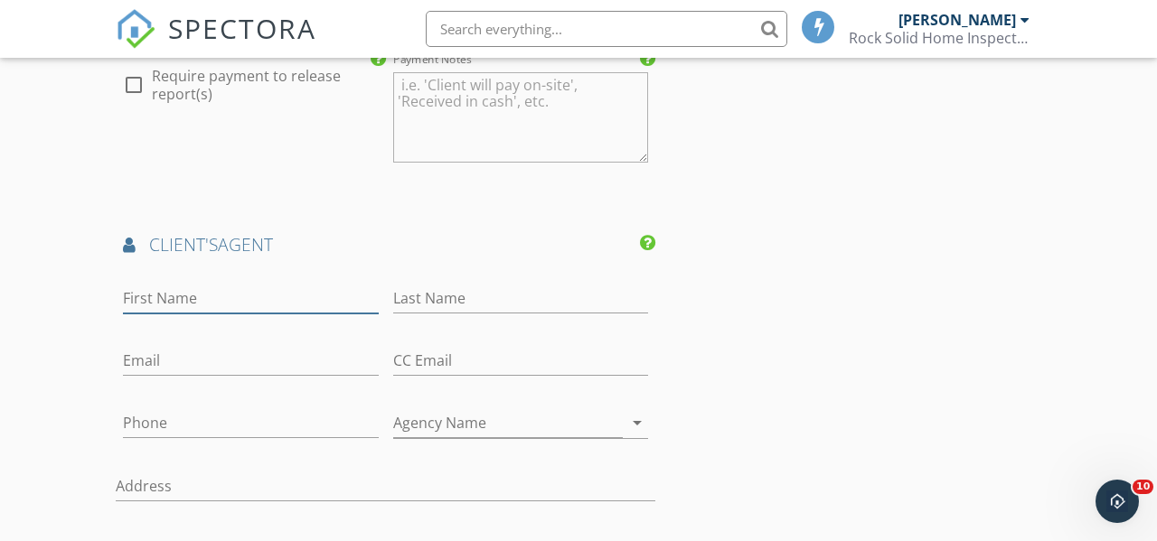
click at [179, 295] on input "First Name" at bounding box center [251, 299] width 256 height 30
paste input "Julia Doi <Julia.doi@exprealty.com>"
drag, startPoint x: 189, startPoint y: 299, endPoint x: 348, endPoint y: 303, distance: 159.1
click at [348, 303] on input "Julia Doi <Julia.doi@exprealty.com>" at bounding box center [251, 299] width 256 height 30
type input "Julia Doi <Julia.doi@exprealty.com>"
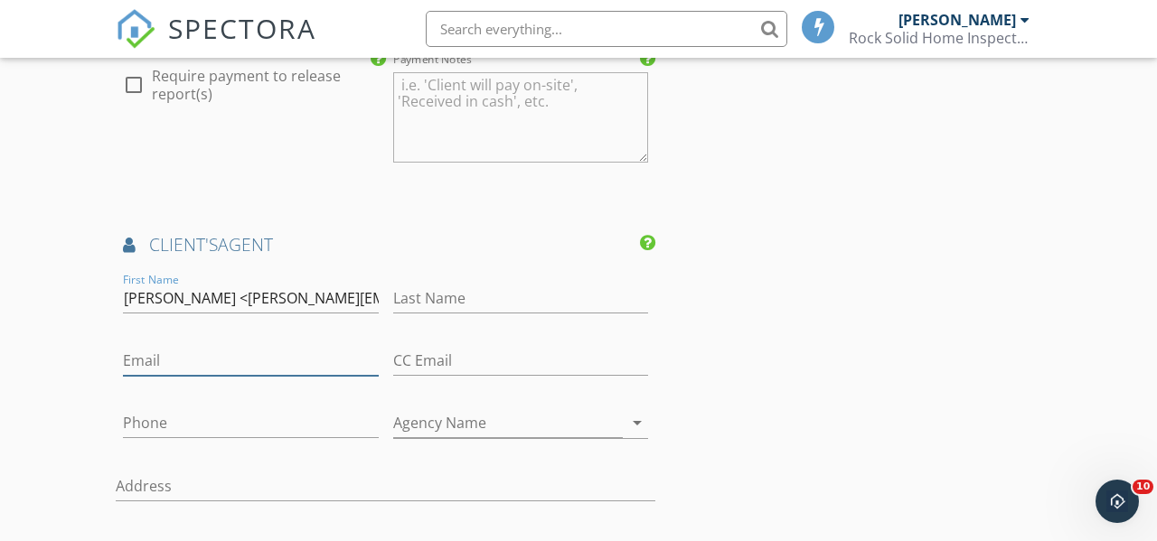
click at [239, 368] on input "Email" at bounding box center [251, 361] width 256 height 30
paste input "[PERSON_NAME][EMAIL_ADDRESS][DOMAIN_NAME]"
type input "[PERSON_NAME][EMAIL_ADDRESS][DOMAIN_NAME]"
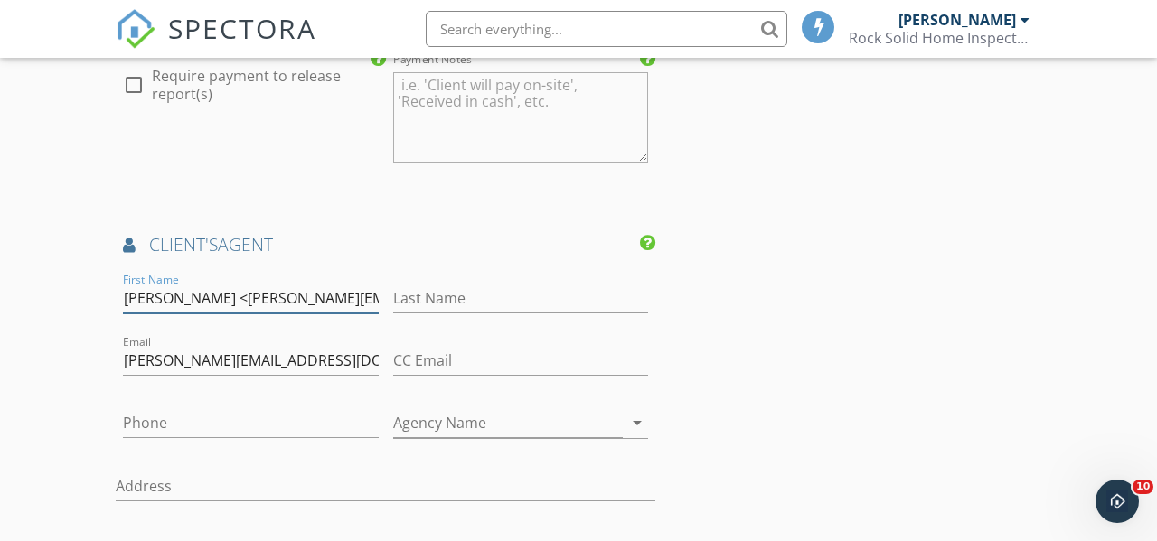
drag, startPoint x: 371, startPoint y: 297, endPoint x: 187, endPoint y: 285, distance: 183.9
click at [184, 291] on input "Julia Doi <Julia.doi@exprealty.com>" at bounding box center [251, 299] width 256 height 30
type input "[PERSON_NAME]"
click at [410, 305] on input "Last Name" at bounding box center [521, 299] width 256 height 30
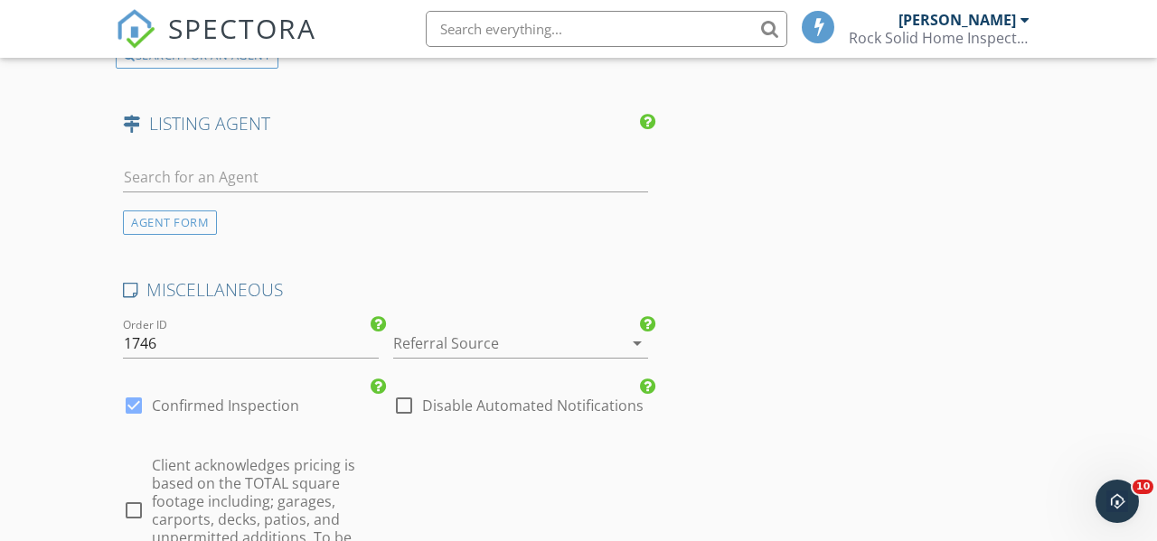
scroll to position [3111, 0]
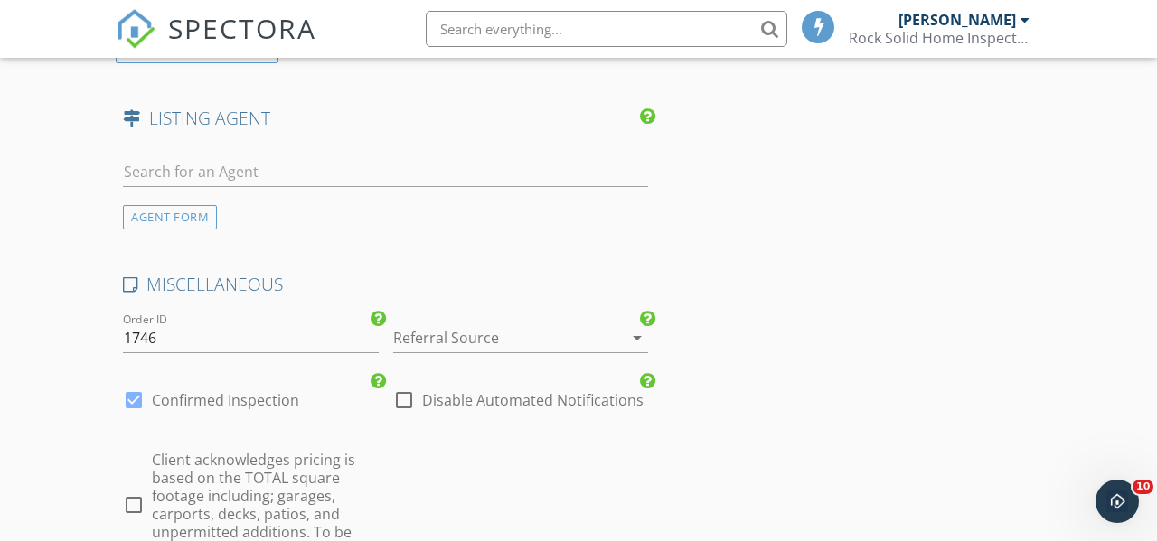
type input "Doi"
click at [134, 512] on div at bounding box center [133, 505] width 31 height 31
checkbox input "true"
click at [446, 337] on div at bounding box center [495, 338] width 205 height 29
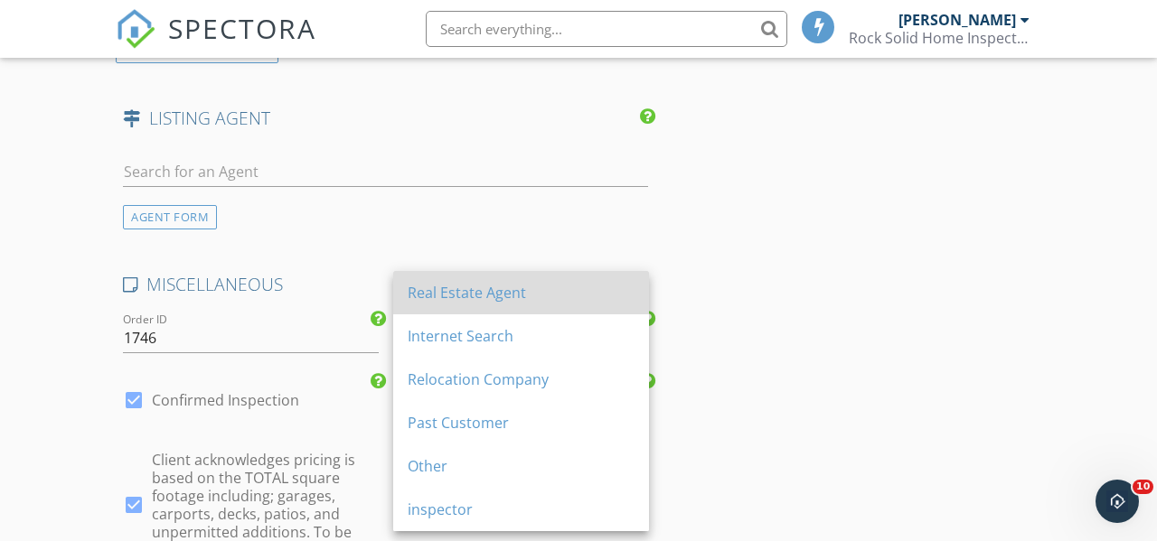
click at [447, 300] on div "Real Estate Agent" at bounding box center [521, 293] width 227 height 22
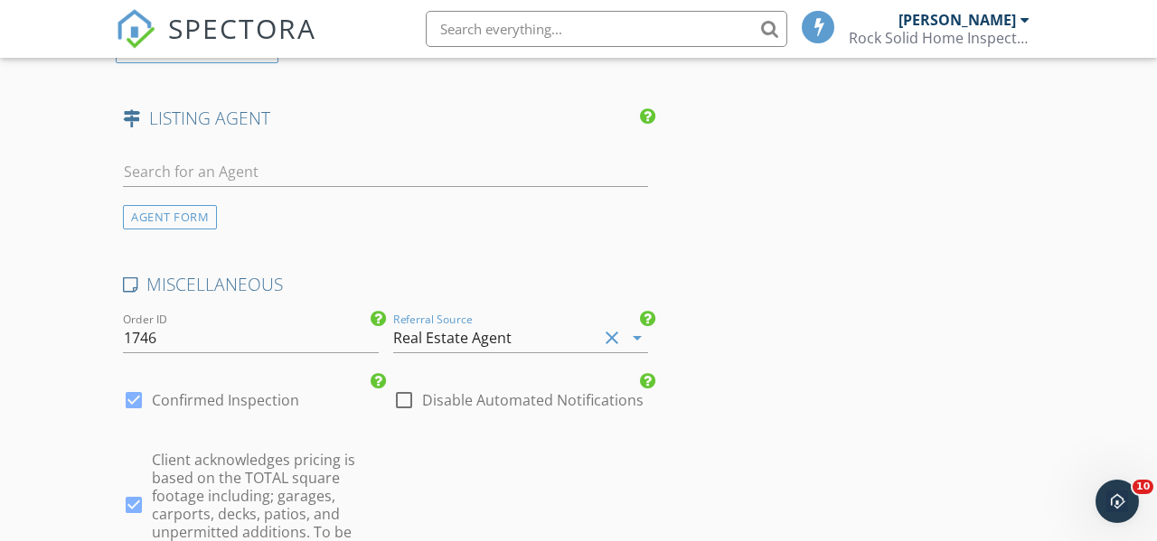
click at [400, 398] on div at bounding box center [404, 400] width 31 height 31
checkbox input "true"
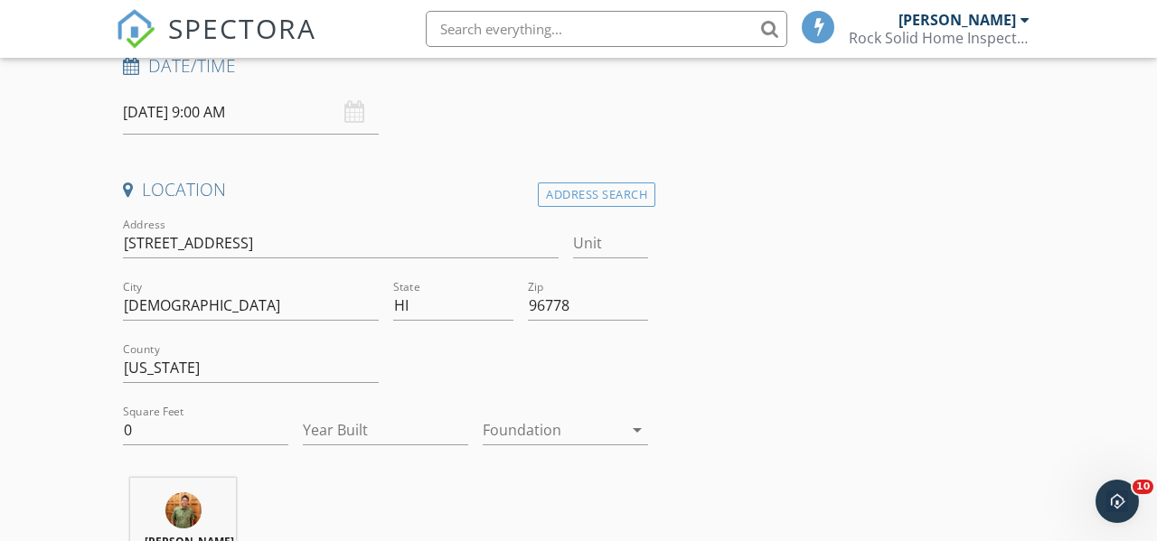
scroll to position [0, 0]
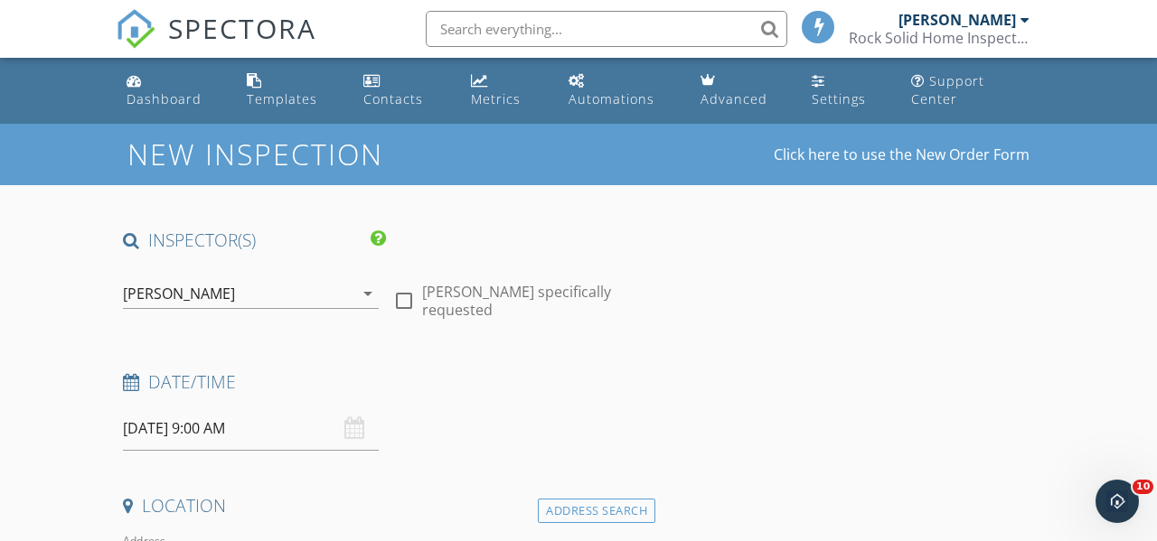
click at [403, 292] on div at bounding box center [404, 301] width 31 height 31
checkbox input "true"
click at [257, 437] on input "09/30/2025 9:00 AM" at bounding box center [251, 429] width 256 height 44
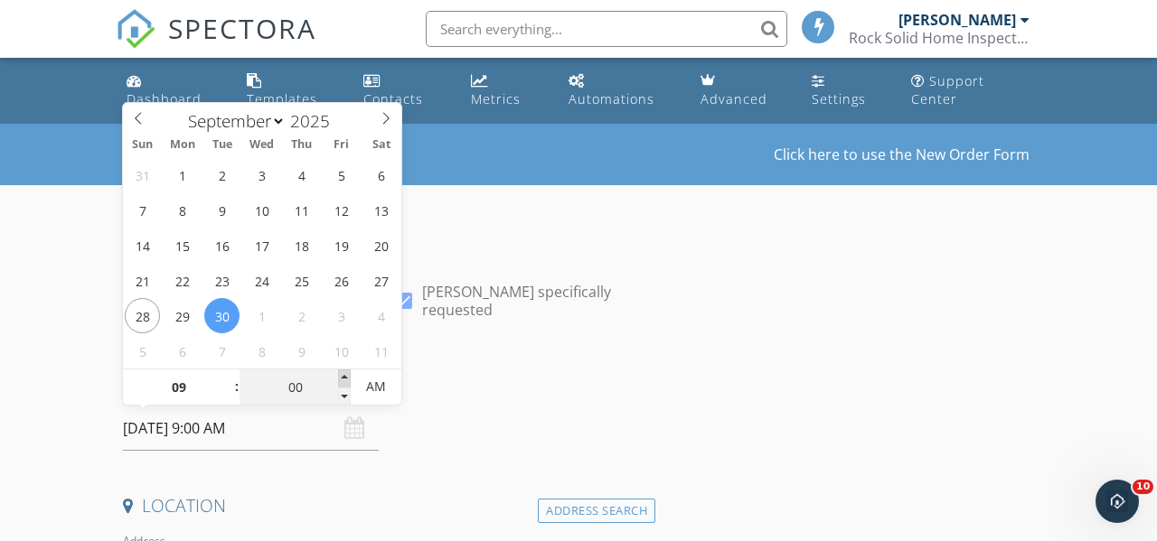
type input "05"
type input "09/30/2025 9:05 AM"
click at [343, 380] on span at bounding box center [344, 379] width 13 height 18
type input "10"
type input "09/30/2025 9:10 AM"
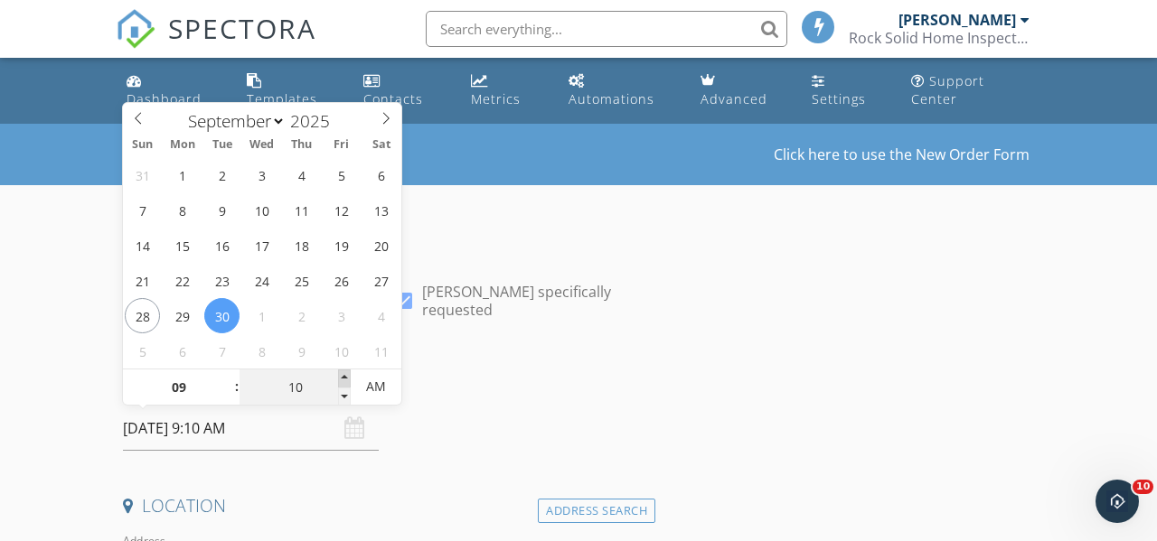
click at [343, 380] on span at bounding box center [344, 379] width 13 height 18
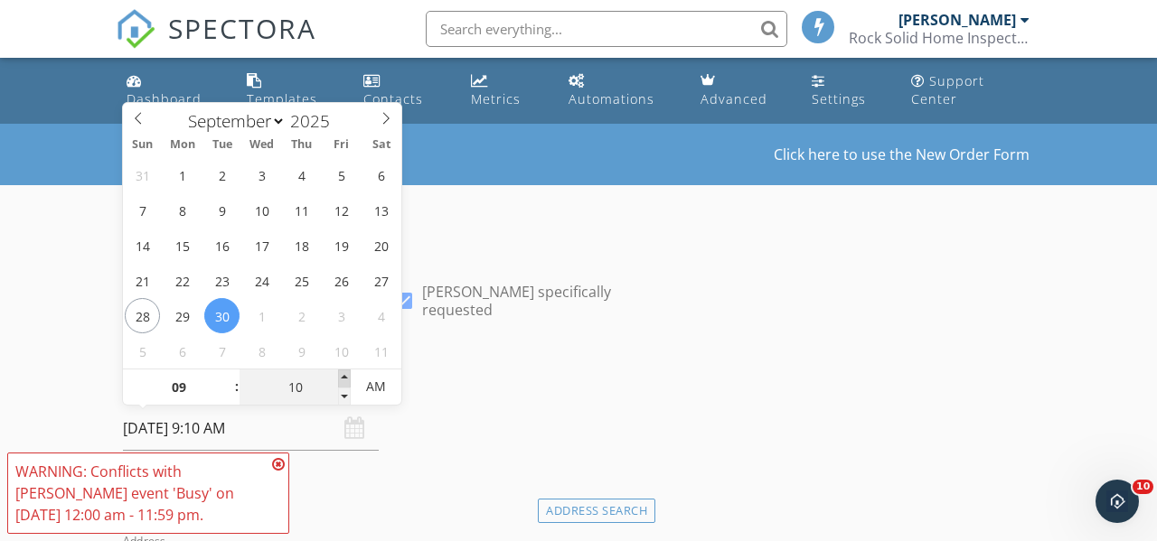
type input "15"
type input "09/30/2025 9:15 AM"
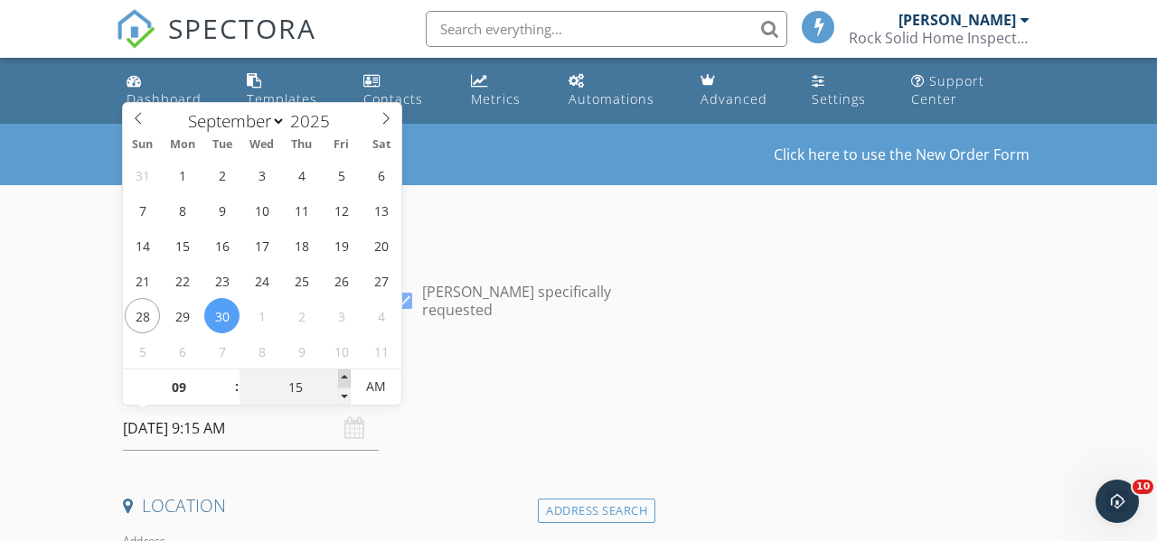
click at [343, 380] on span at bounding box center [344, 379] width 13 height 18
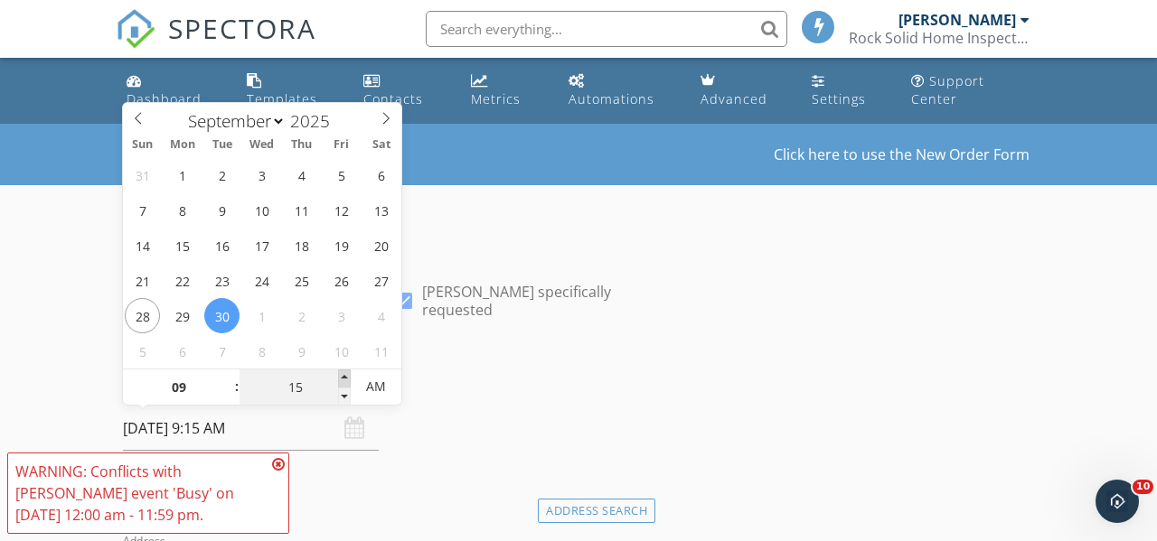
type input "20"
type input "09/30/2025 9:20 AM"
click at [343, 380] on span at bounding box center [344, 379] width 13 height 18
type input "25"
type input "09/30/2025 9:25 AM"
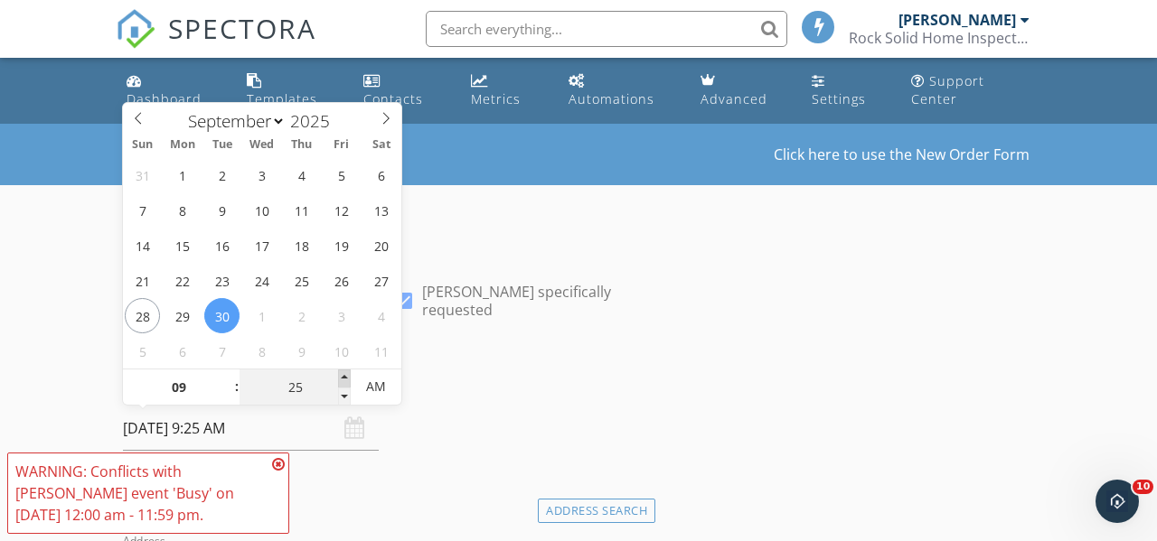
click at [343, 380] on span at bounding box center [344, 379] width 13 height 18
type input "30"
type input "09/30/2025 9:30 AM"
click at [343, 380] on span at bounding box center [344, 379] width 13 height 18
type input "35"
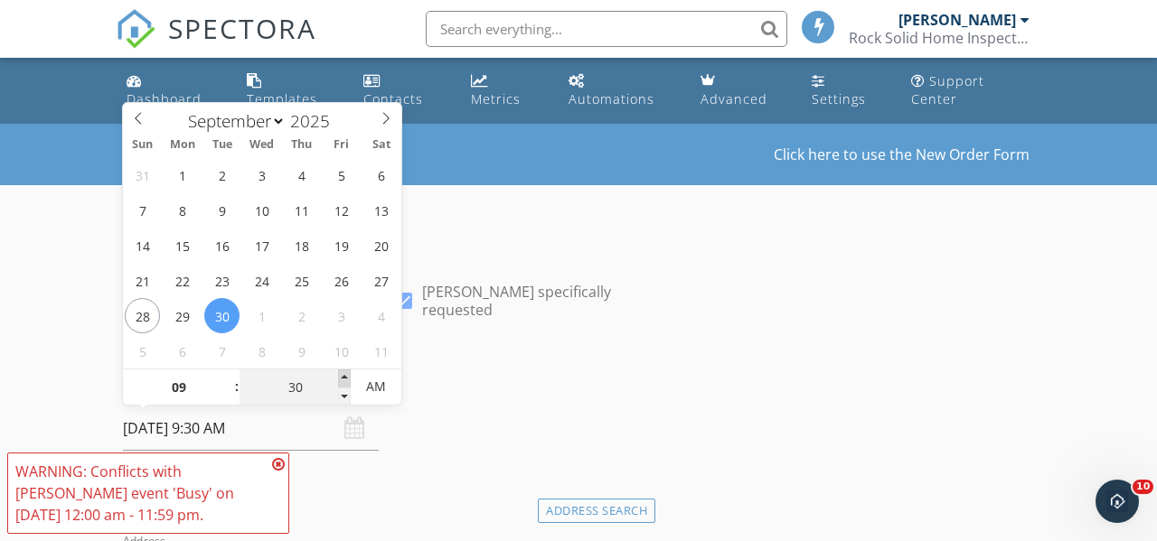
type input "09/30/2025 9:35 AM"
click at [343, 380] on span at bounding box center [344, 379] width 13 height 18
type input "40"
type input "09/30/2025 9:40 AM"
click at [343, 380] on span at bounding box center [344, 379] width 13 height 18
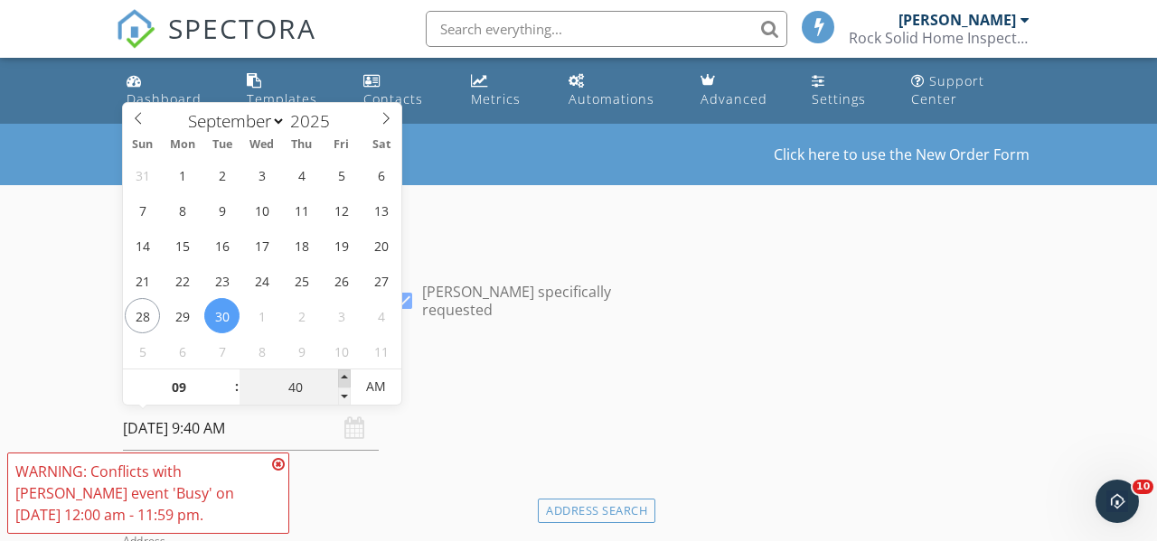
type input "45"
type input "09/30/2025 9:45 AM"
click at [343, 380] on span at bounding box center [344, 379] width 13 height 18
type input "50"
type input "09/30/2025 9:50 AM"
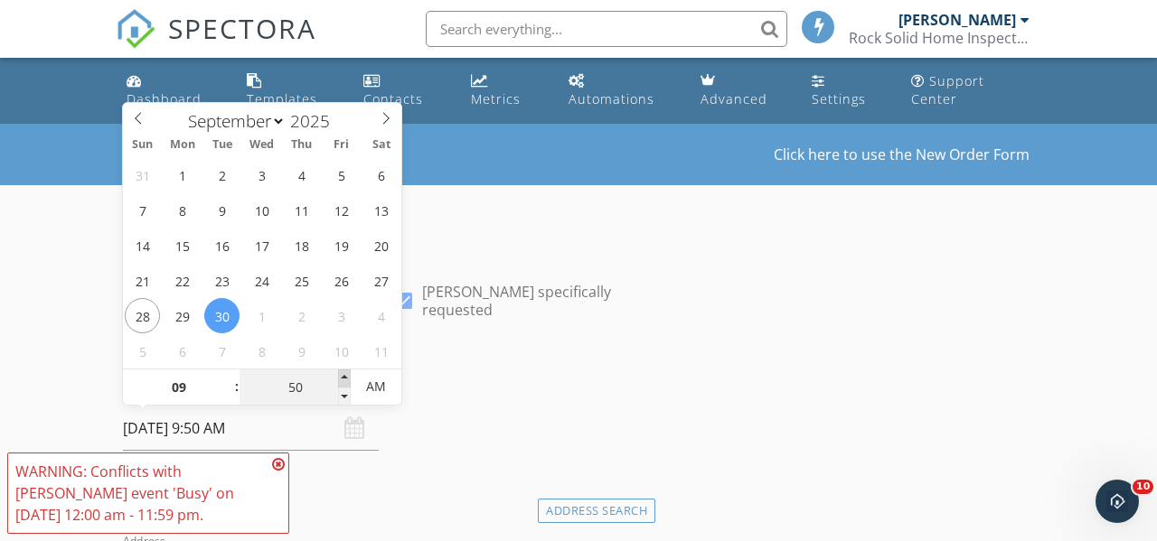
click at [343, 380] on span at bounding box center [344, 379] width 13 height 18
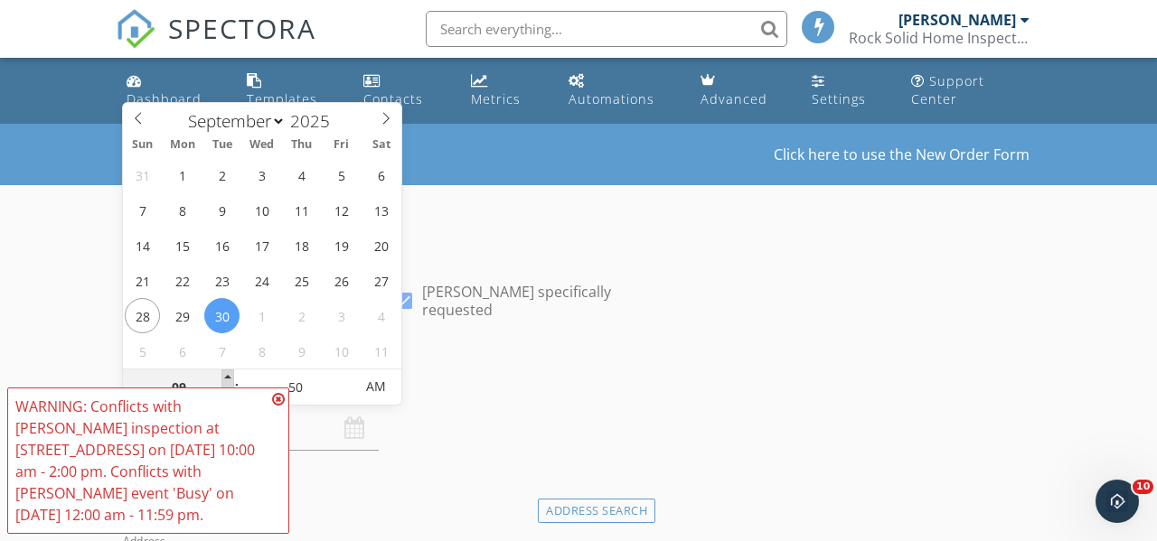
type input "10"
type input "09/30/2025 10:50 AM"
click at [231, 378] on span at bounding box center [227, 379] width 13 height 18
type input "11"
type input "09/30/2025 11:50 AM"
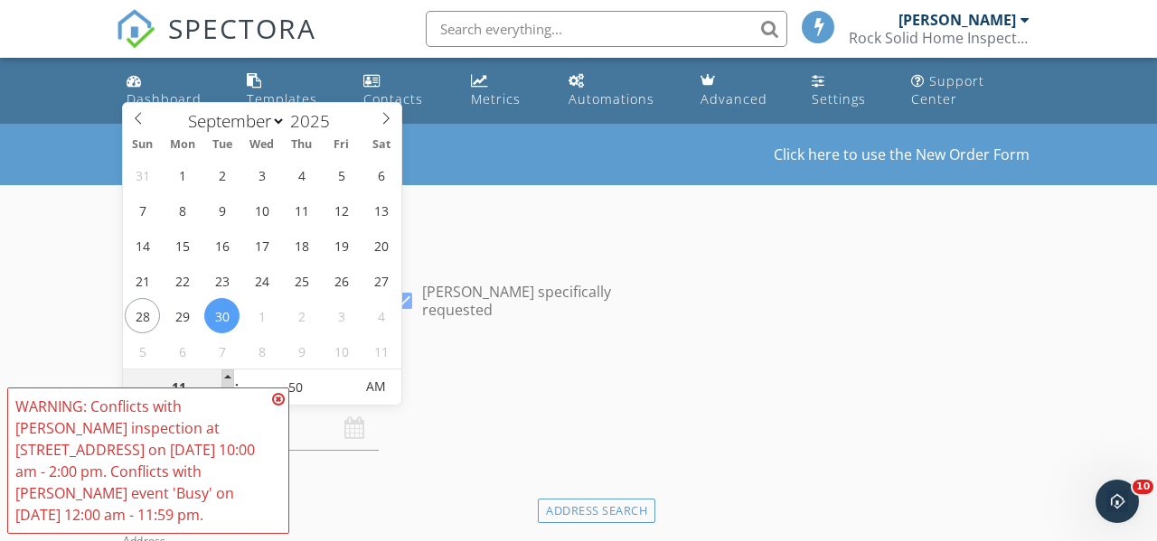
click at [231, 378] on span at bounding box center [227, 379] width 13 height 18
type input "12"
type input "09/30/2025 12:50 PM"
click at [231, 378] on span at bounding box center [227, 379] width 13 height 18
type input "01"
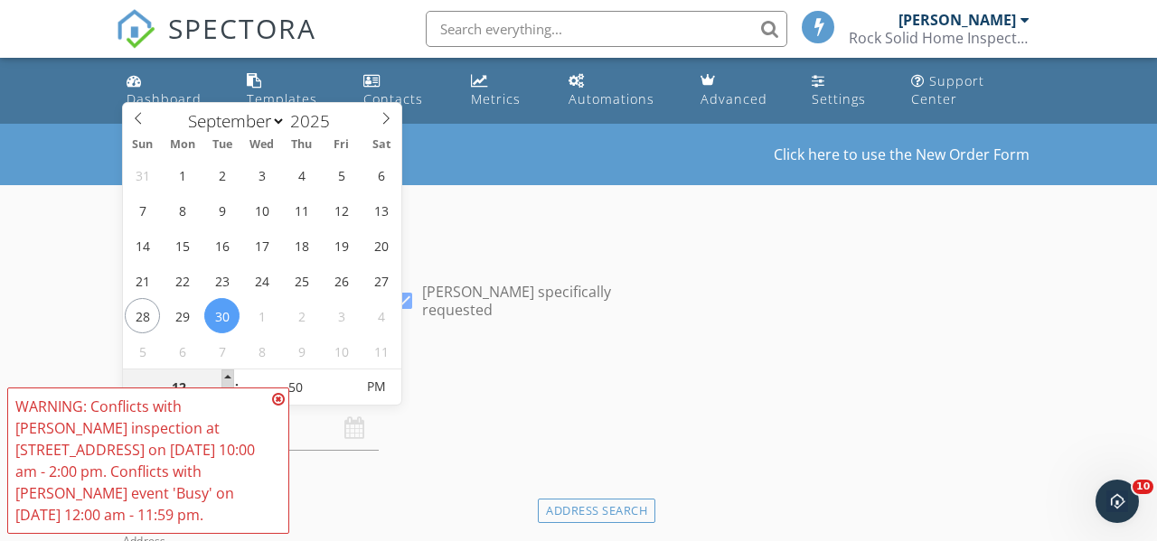
type input "09/30/2025 1:50 PM"
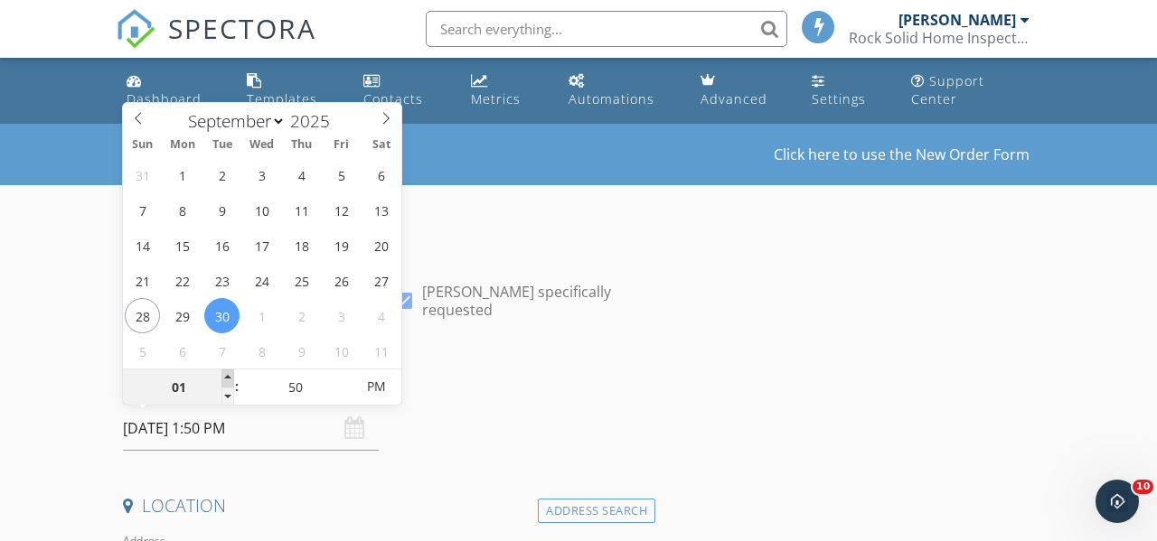
click at [231, 378] on span at bounding box center [227, 379] width 13 height 18
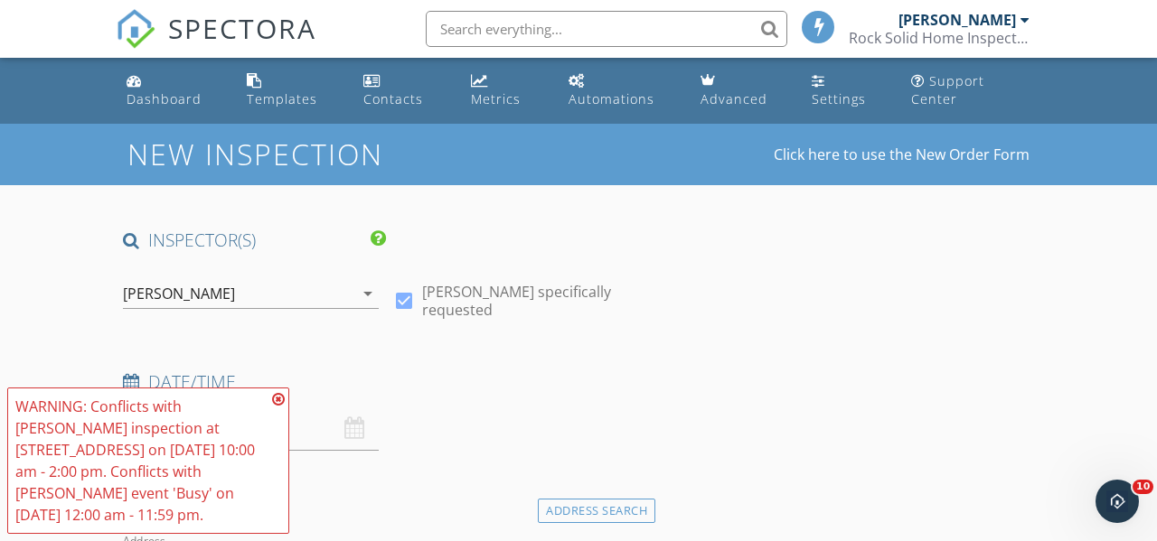
click at [279, 405] on icon at bounding box center [278, 399] width 13 height 14
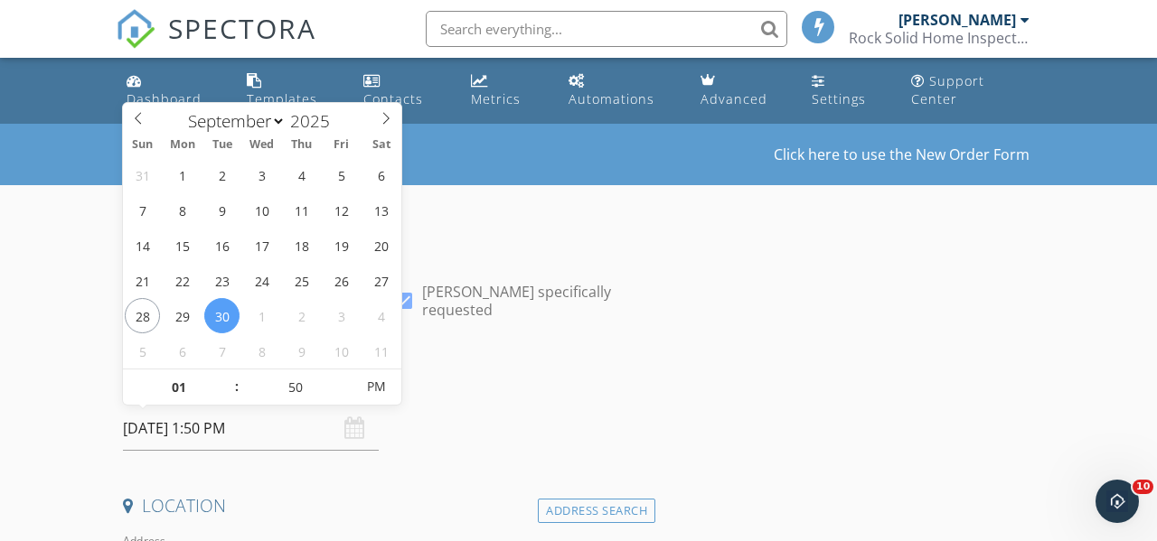
click at [300, 436] on input "09/30/2025 1:50 PM" at bounding box center [251, 429] width 256 height 44
type input "45"
type input "09/30/2025 1:45 PM"
click at [345, 392] on span at bounding box center [344, 397] width 13 height 18
type input "40"
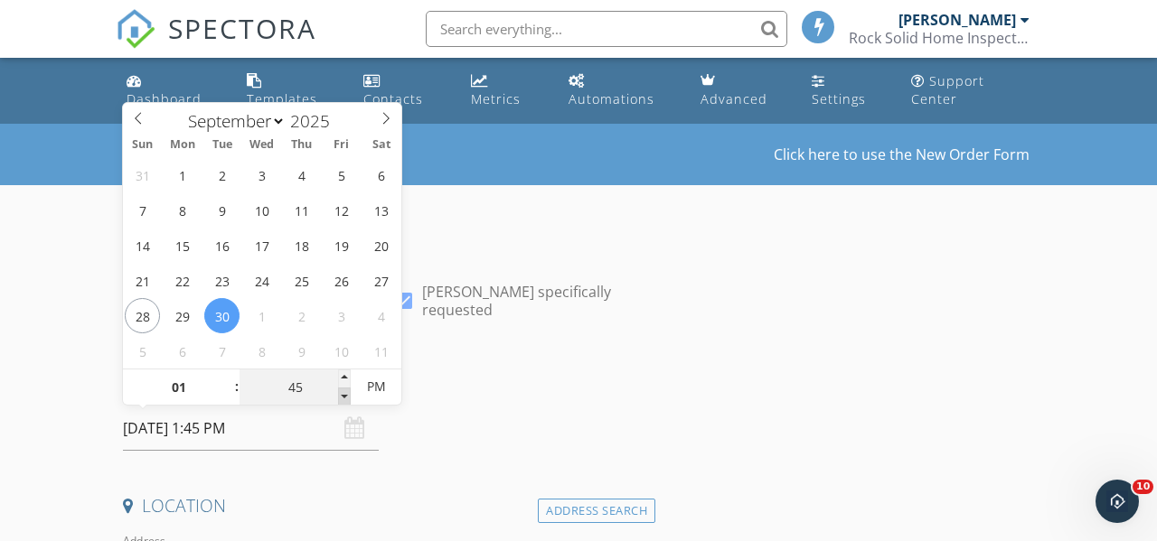
type input "09/30/2025 1:40 PM"
click at [345, 392] on span at bounding box center [344, 397] width 13 height 18
type input "35"
type input "09/30/2025 1:35 PM"
click at [345, 392] on span at bounding box center [344, 397] width 13 height 18
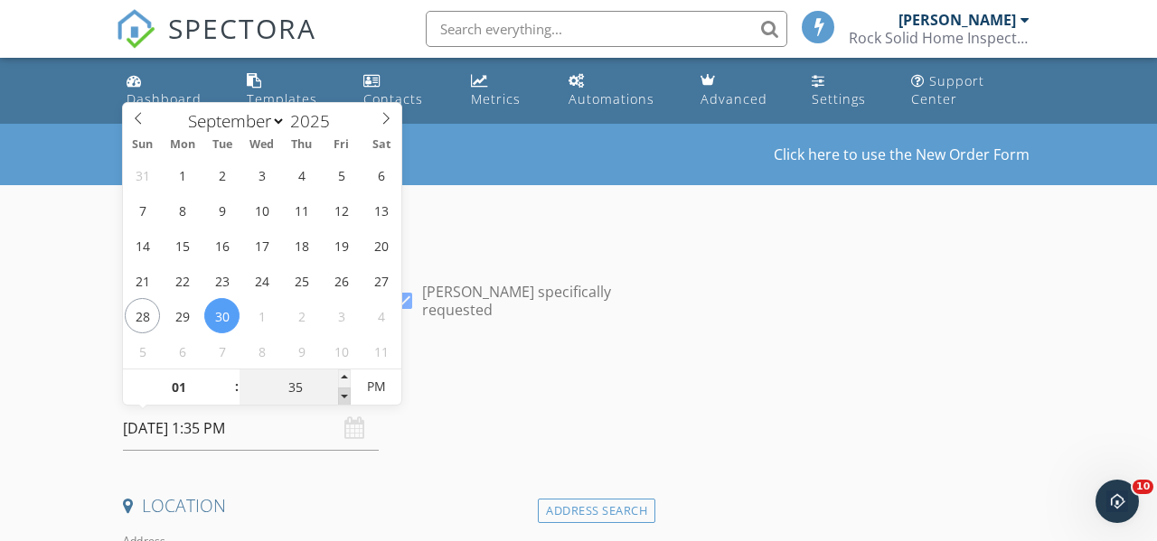
type input "30"
type input "[DATE] 1:30 PM"
click at [345, 392] on span at bounding box center [344, 397] width 13 height 18
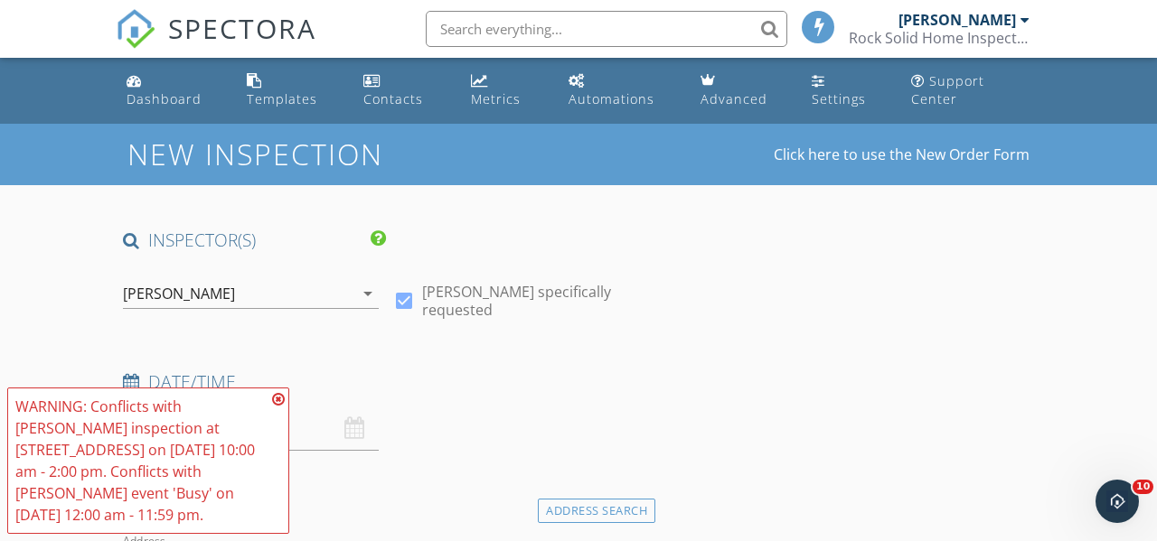
click at [277, 398] on icon at bounding box center [278, 399] width 13 height 14
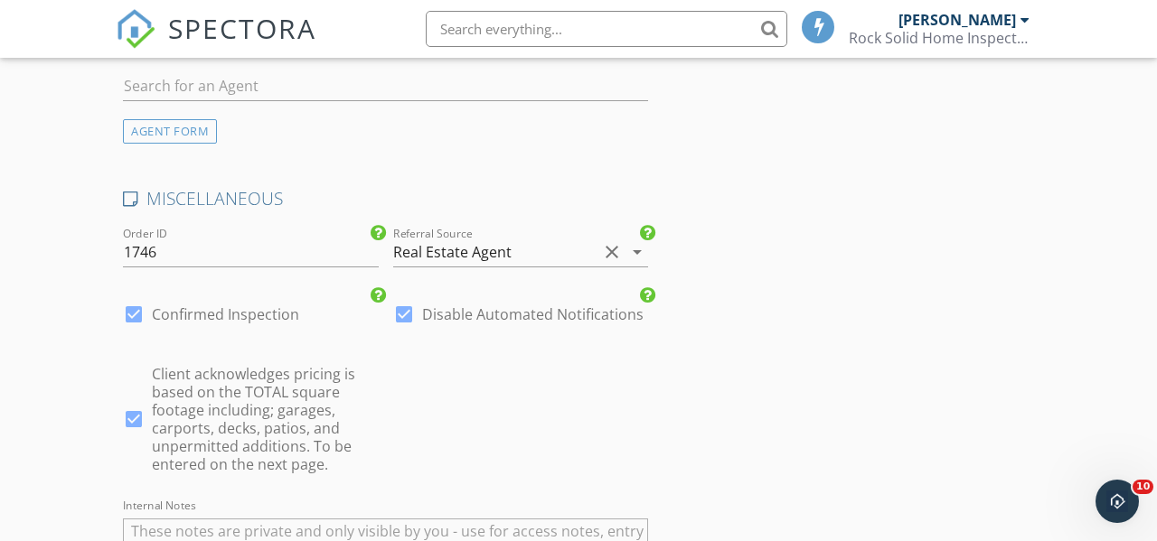
scroll to position [3234, 0]
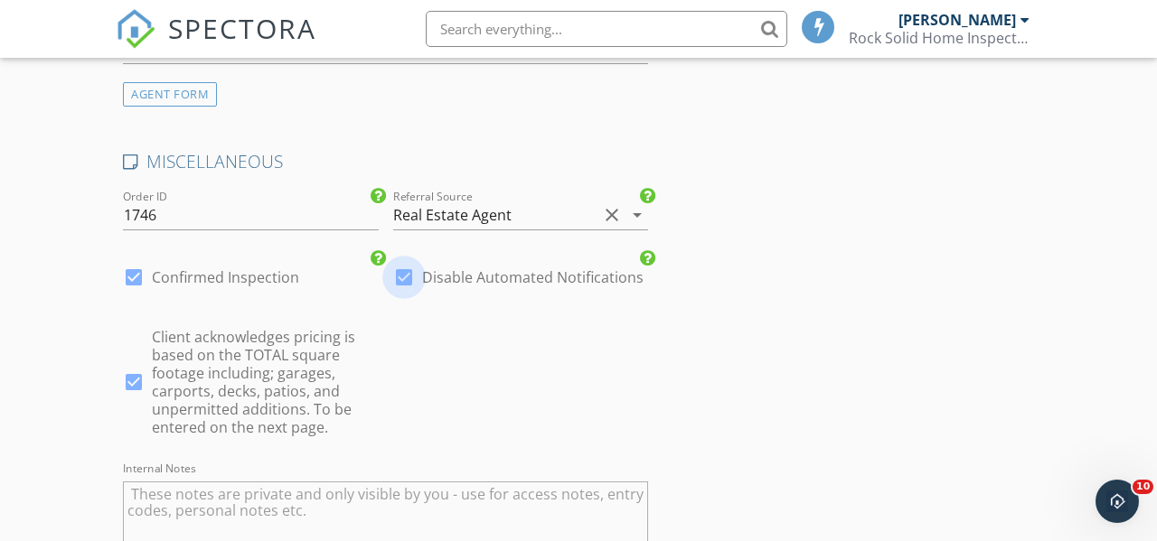
click at [409, 277] on div at bounding box center [404, 277] width 31 height 31
checkbox input "false"
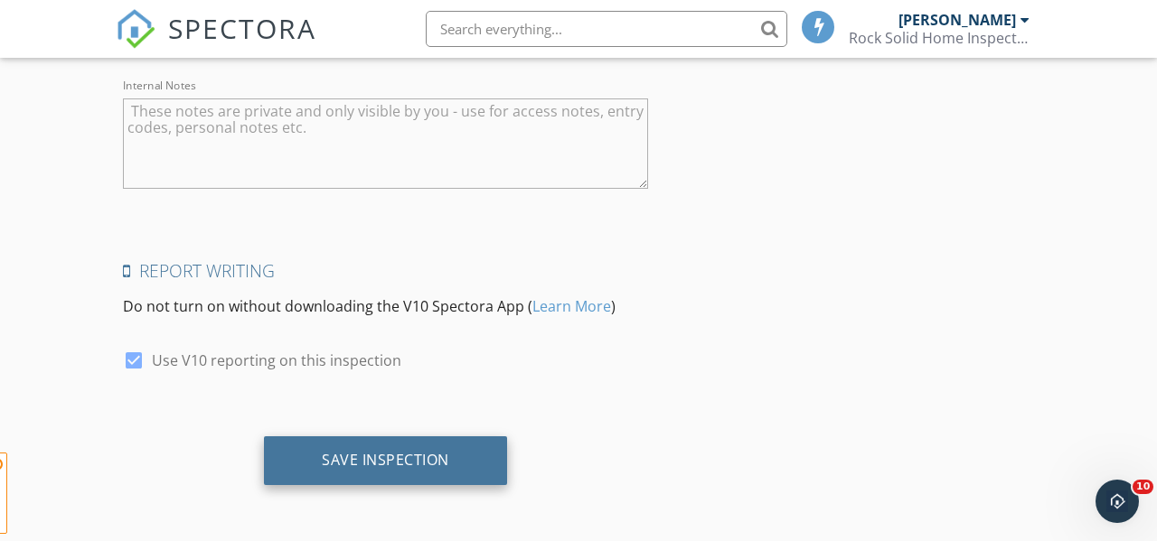
click at [344, 448] on div "Save Inspection" at bounding box center [385, 460] width 243 height 49
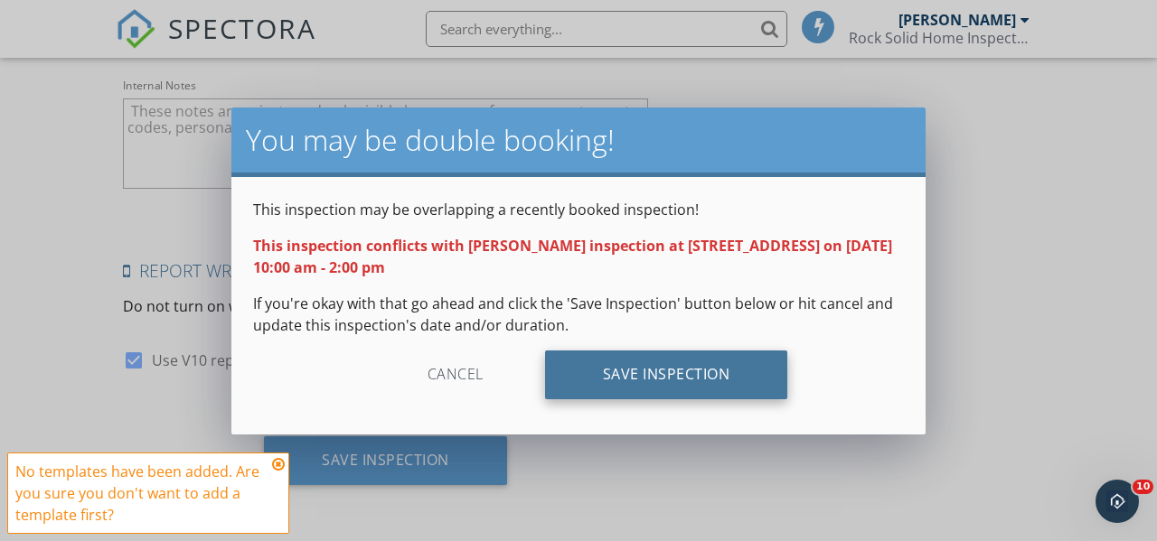
click at [660, 363] on div "Save Inspection" at bounding box center [666, 375] width 243 height 49
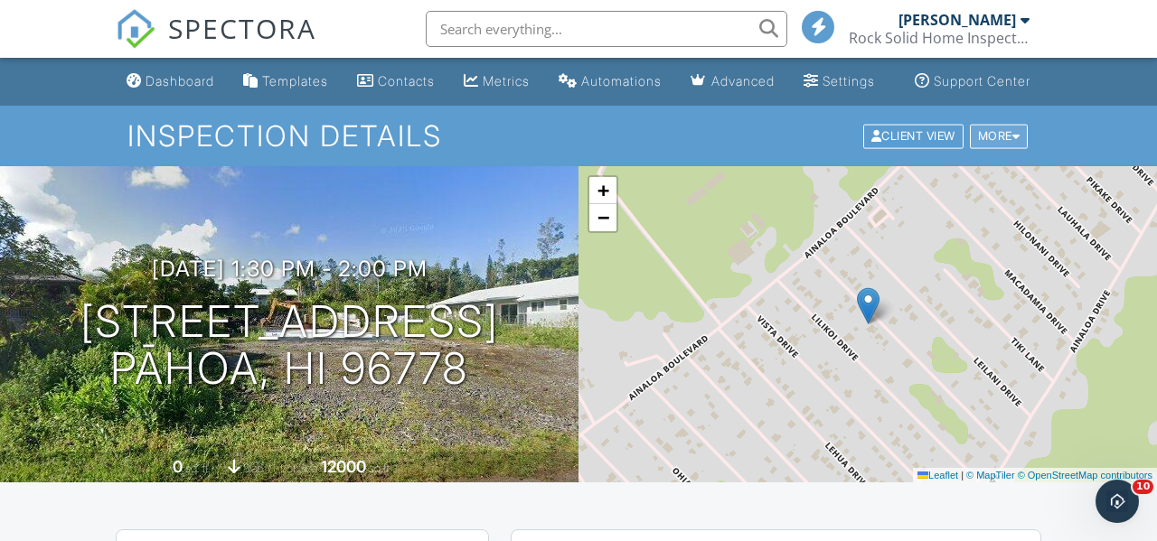
click at [1012, 148] on div "More" at bounding box center [999, 136] width 59 height 24
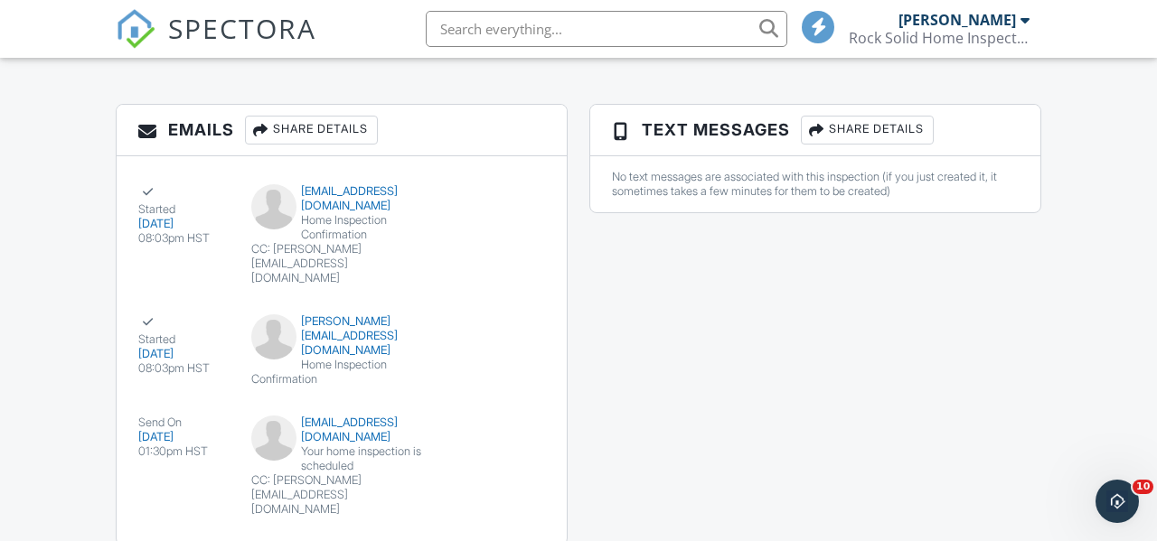
scroll to position [2046, 0]
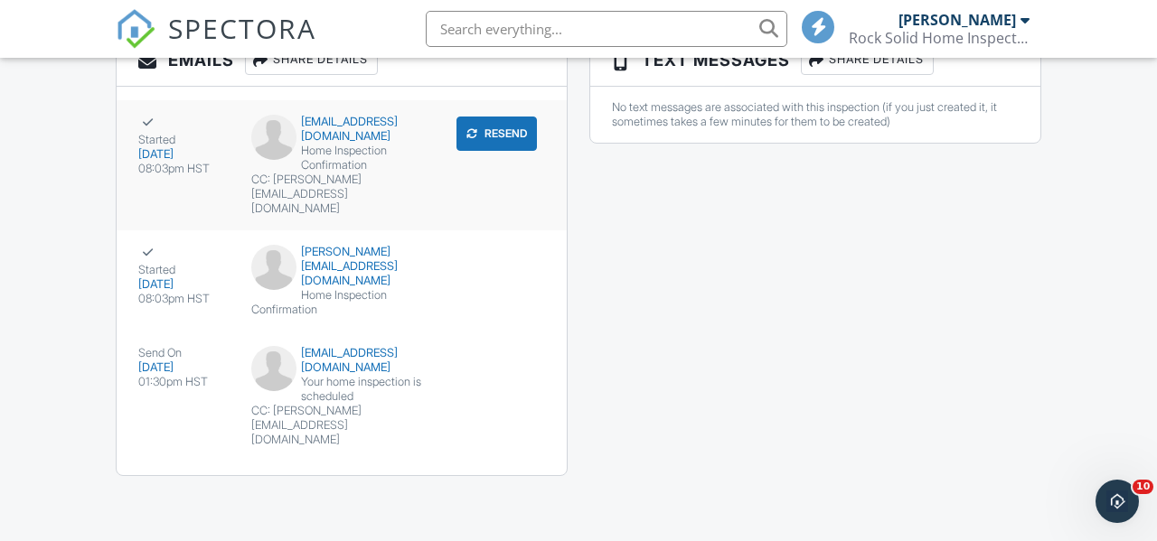
click at [511, 149] on button "Resend" at bounding box center [496, 134] width 80 height 34
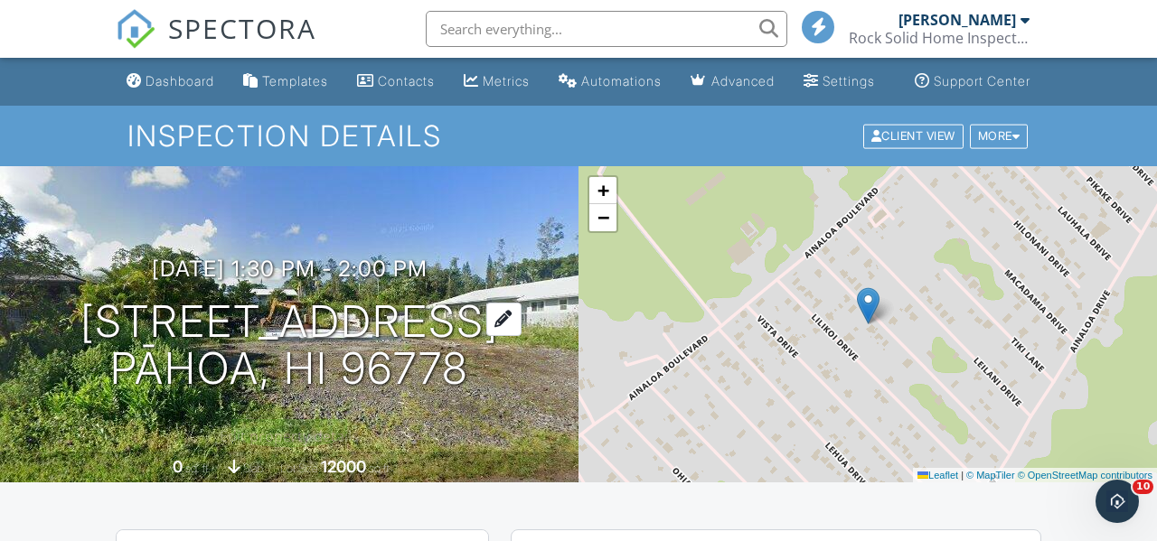
click at [499, 331] on h1 "[STREET_ADDRESS] [GEOGRAPHIC_DATA], HI 96778" at bounding box center [289, 346] width 418 height 96
